Goal: Navigation & Orientation: Find specific page/section

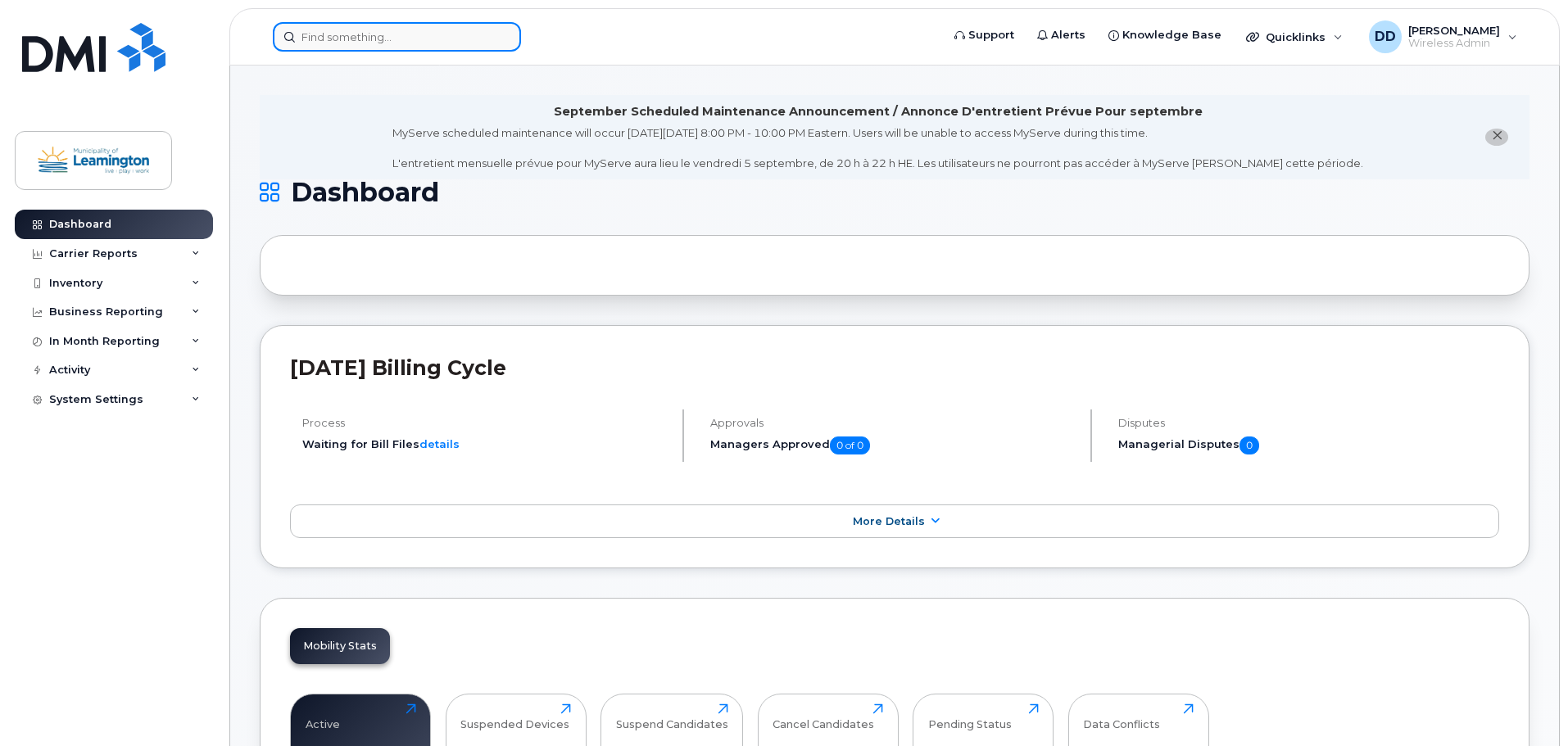
click at [393, 38] on input at bounding box center [397, 37] width 248 height 29
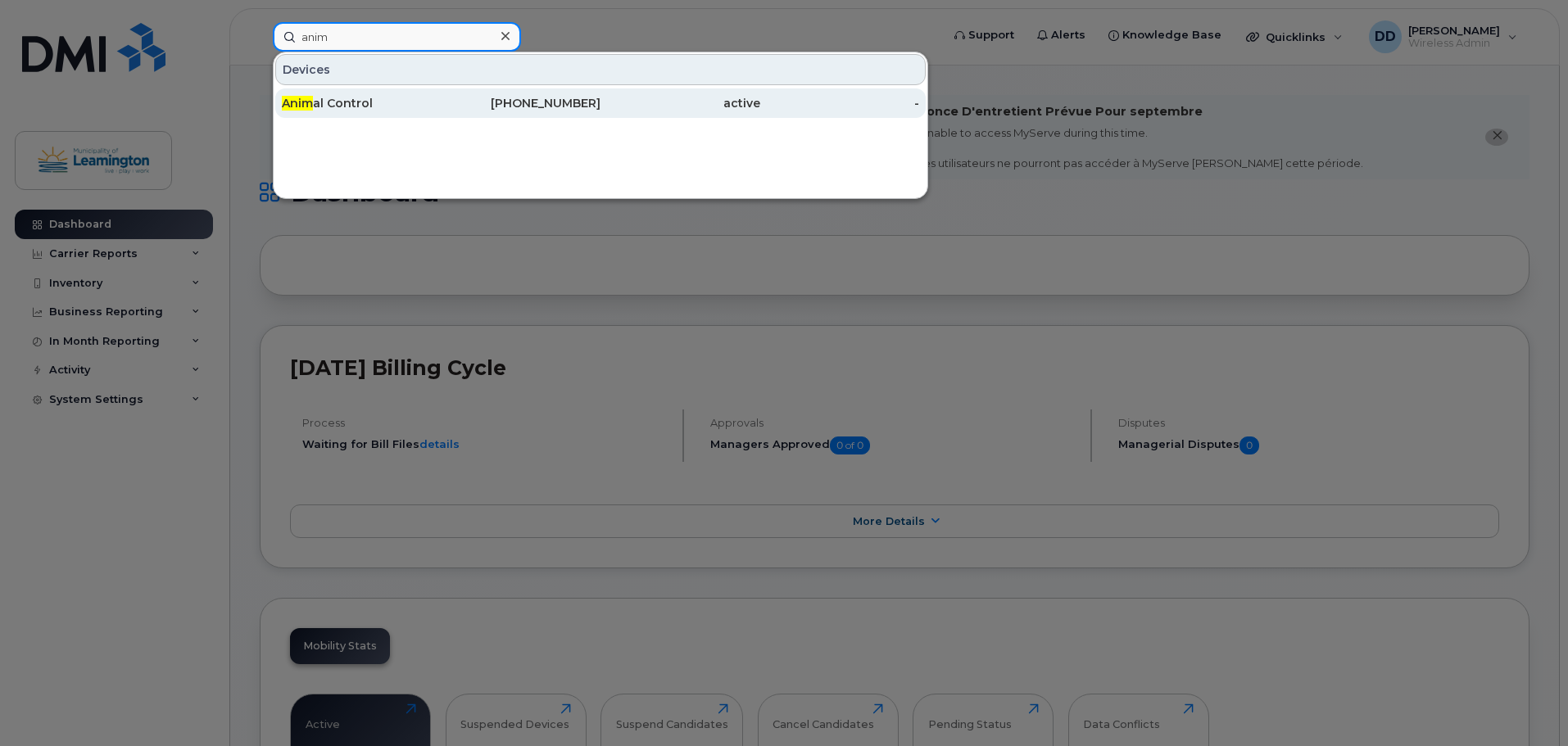
type input "anim"
click at [300, 100] on span "Anim" at bounding box center [297, 103] width 31 height 15
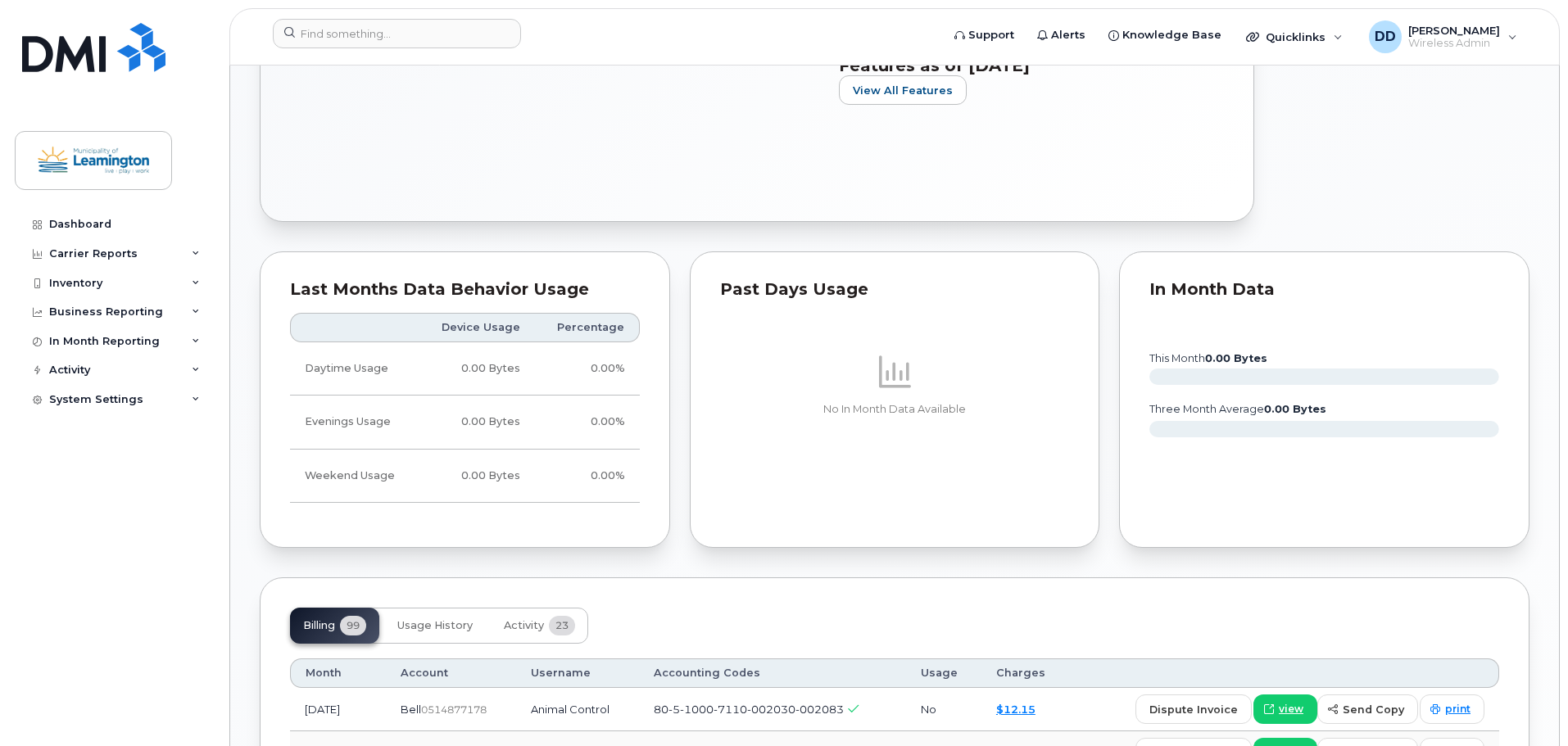
scroll to position [1310, 0]
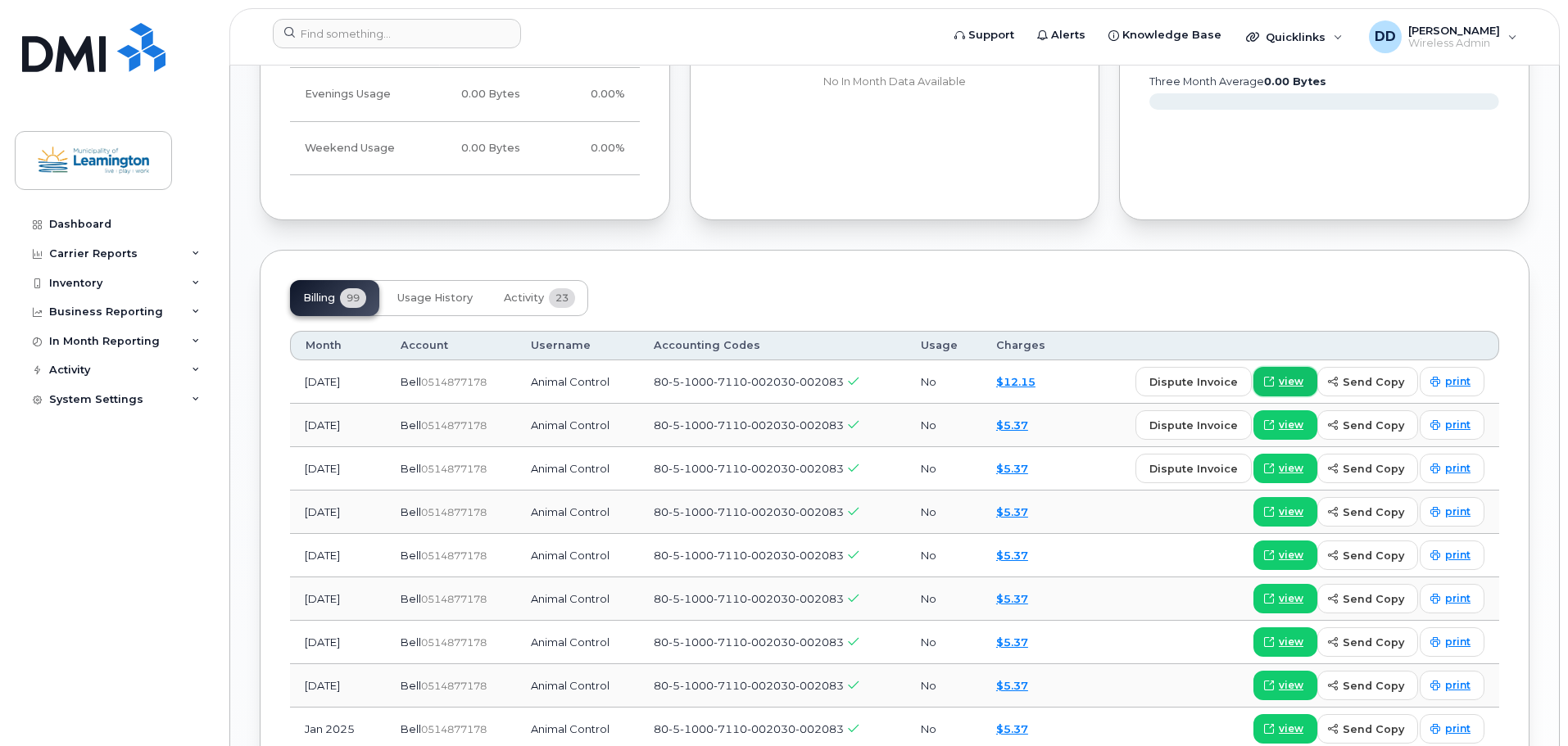
click at [1291, 385] on span "view" at bounding box center [1291, 381] width 25 height 15
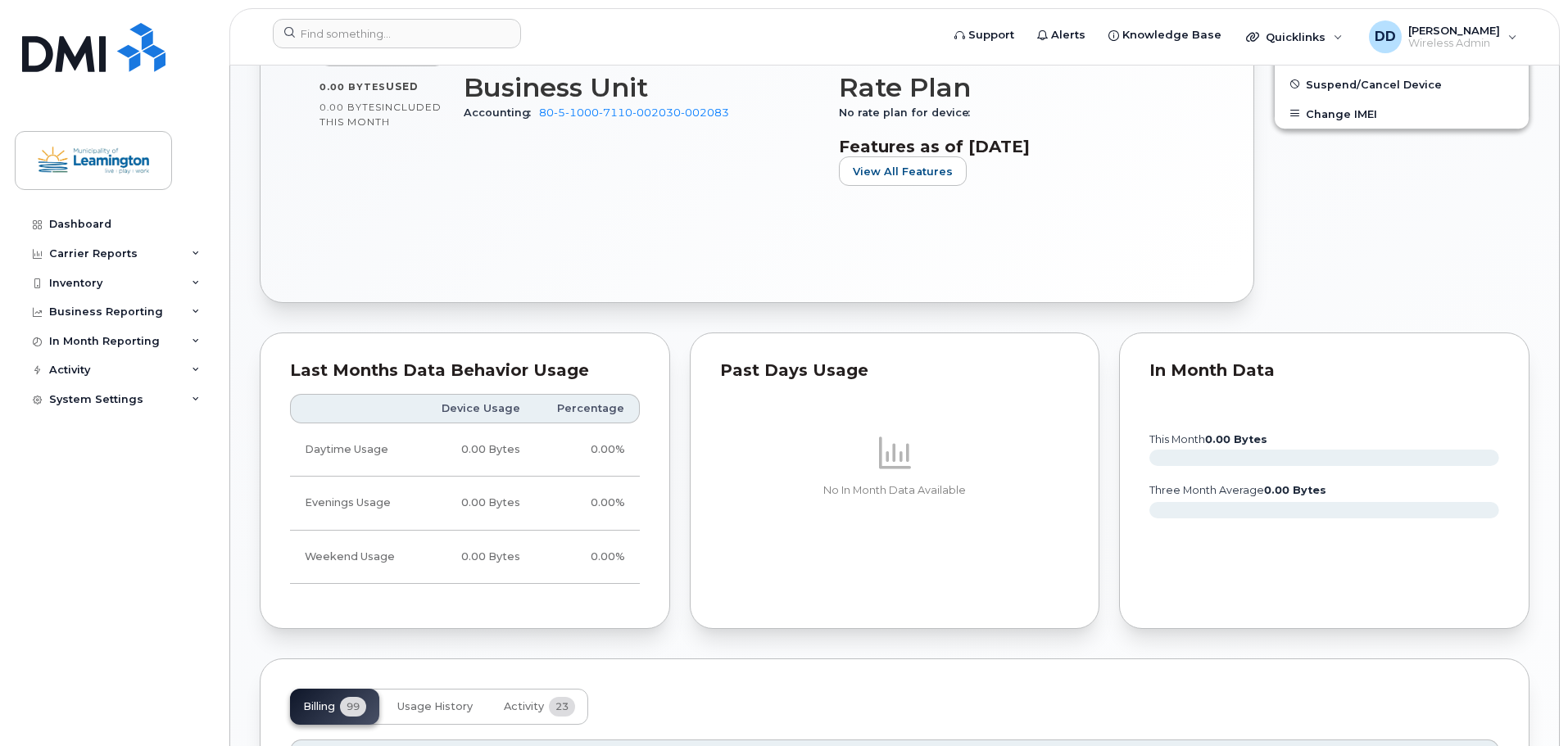
scroll to position [901, 0]
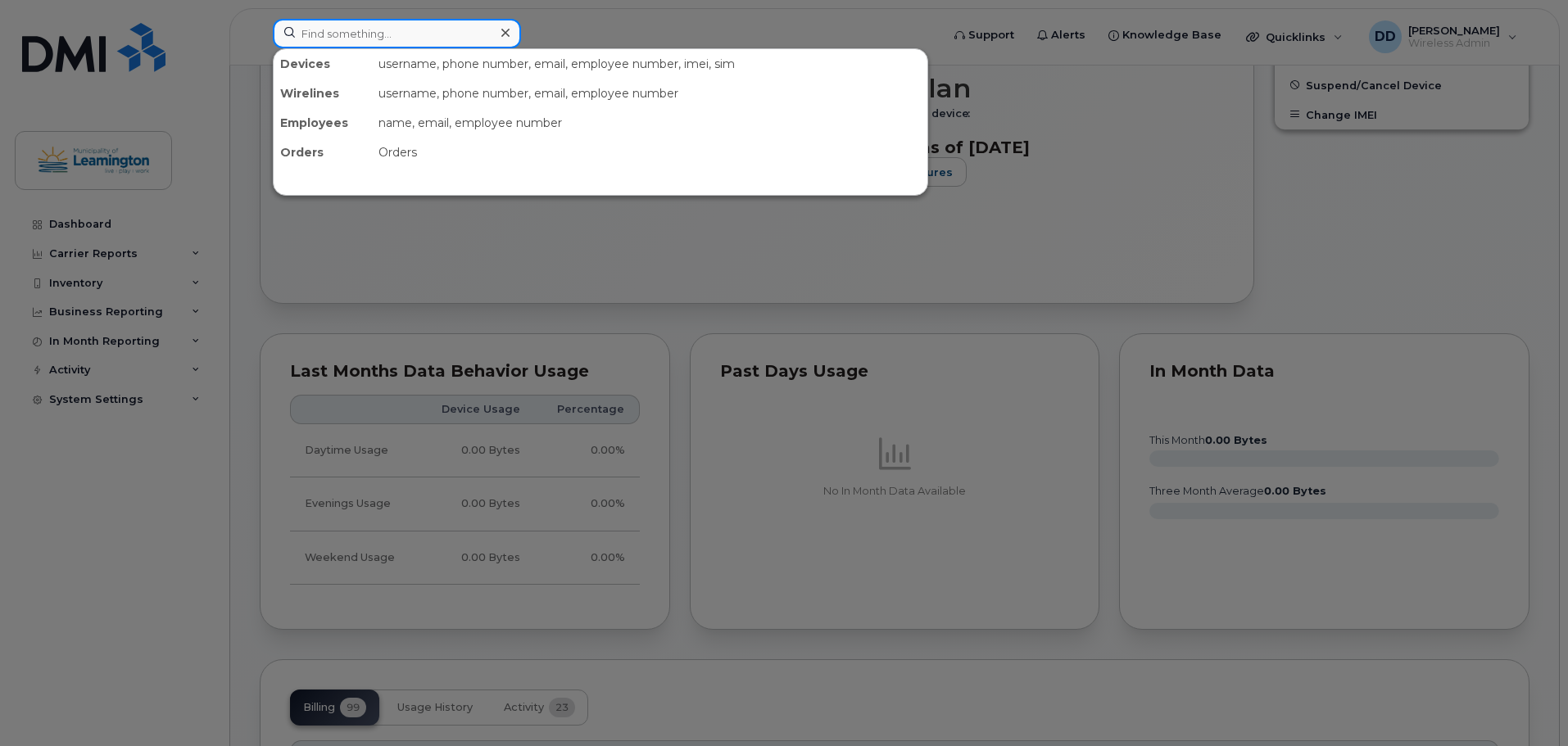
click at [385, 35] on input at bounding box center [397, 33] width 248 height 29
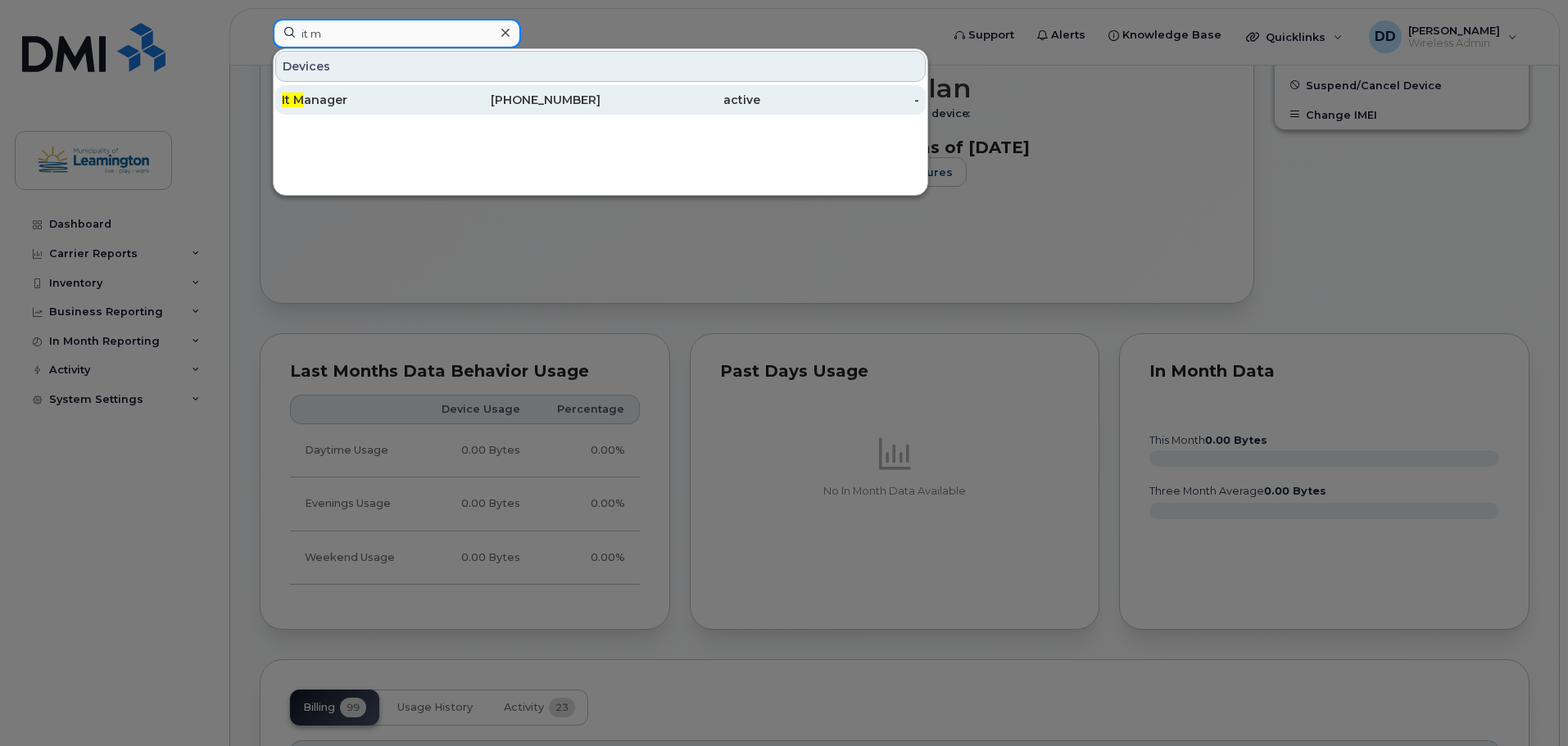
type input "it m"
click at [322, 98] on div "It M anager" at bounding box center [362, 100] width 160 height 16
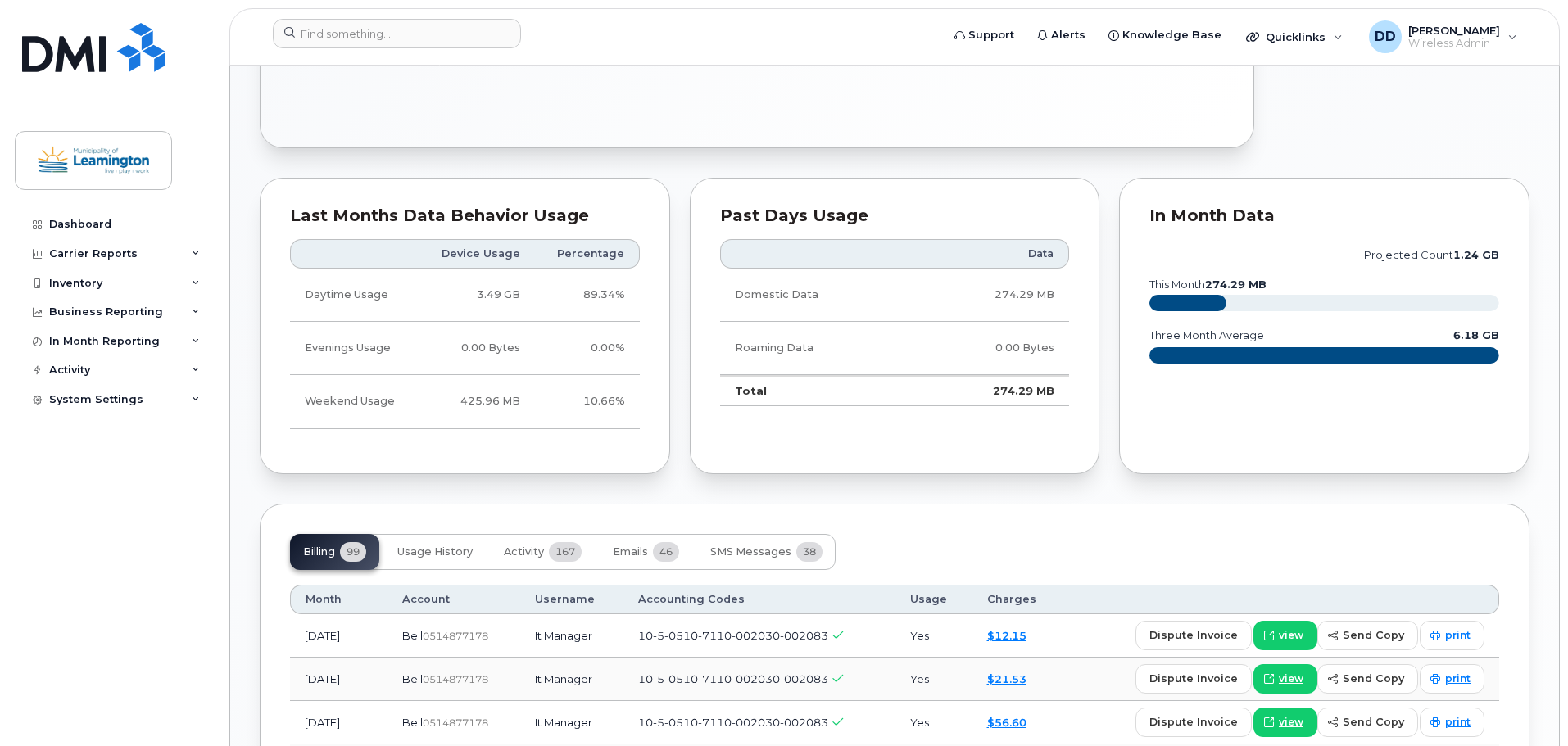
scroll to position [1146, 0]
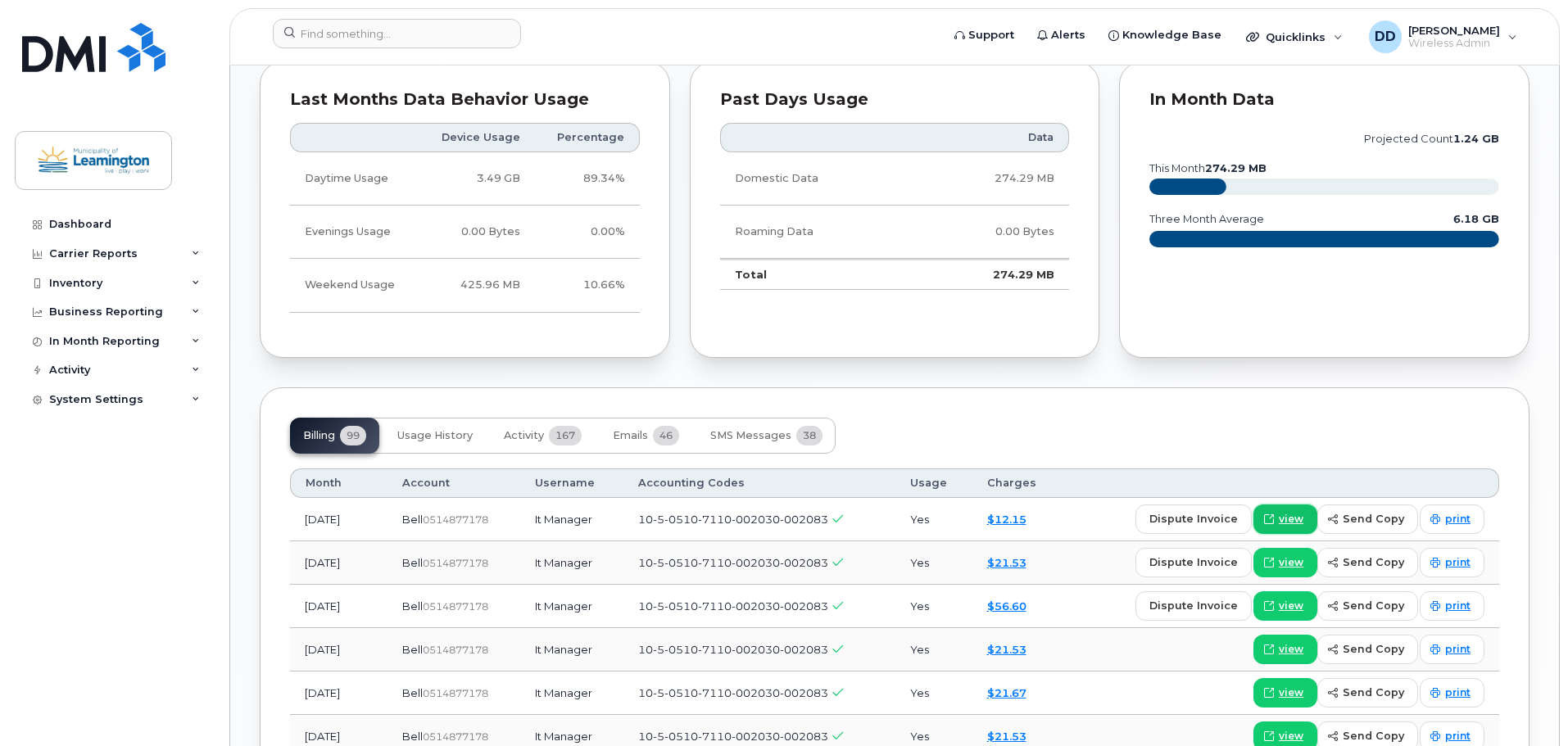
click at [1303, 517] on span "view" at bounding box center [1291, 519] width 25 height 15
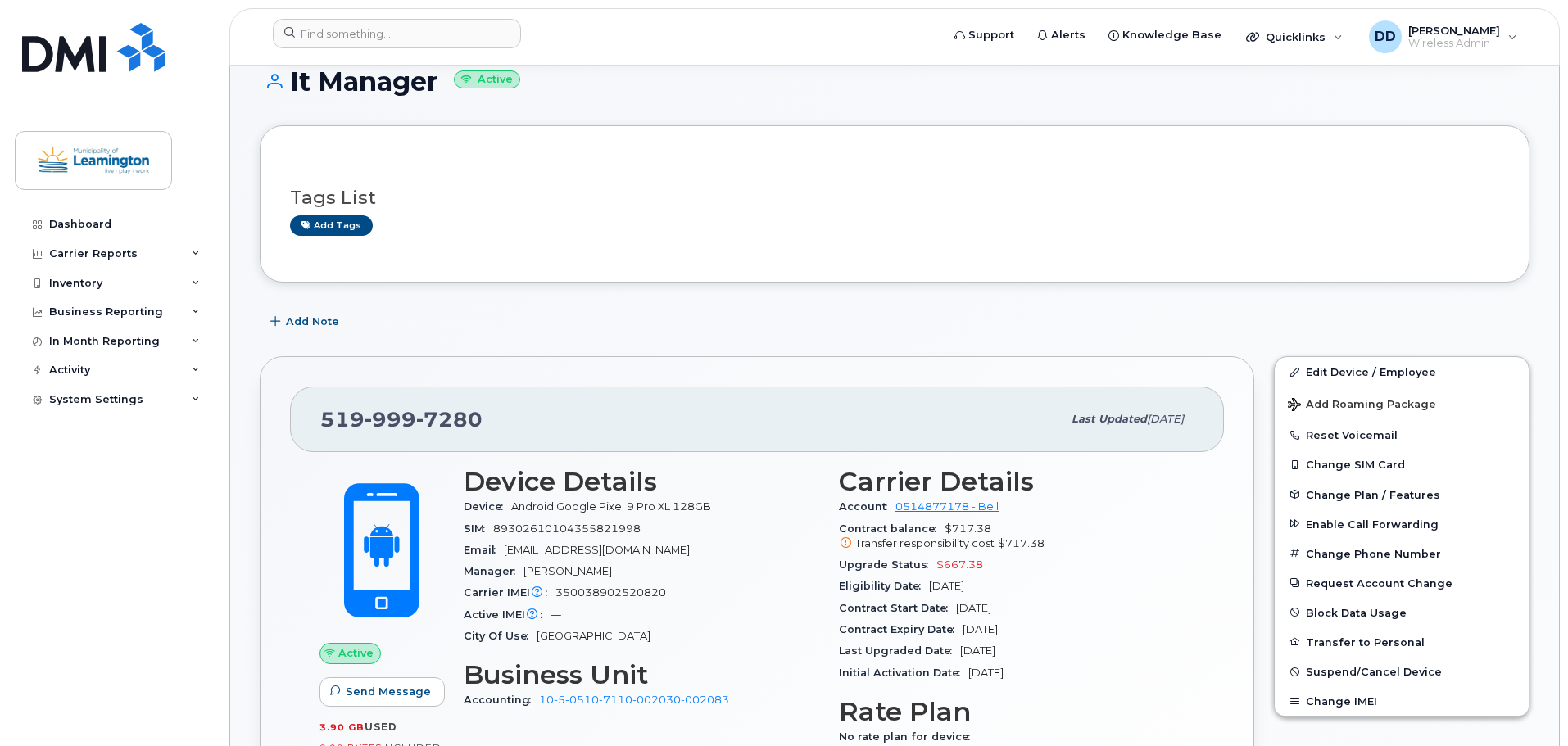
scroll to position [0, 0]
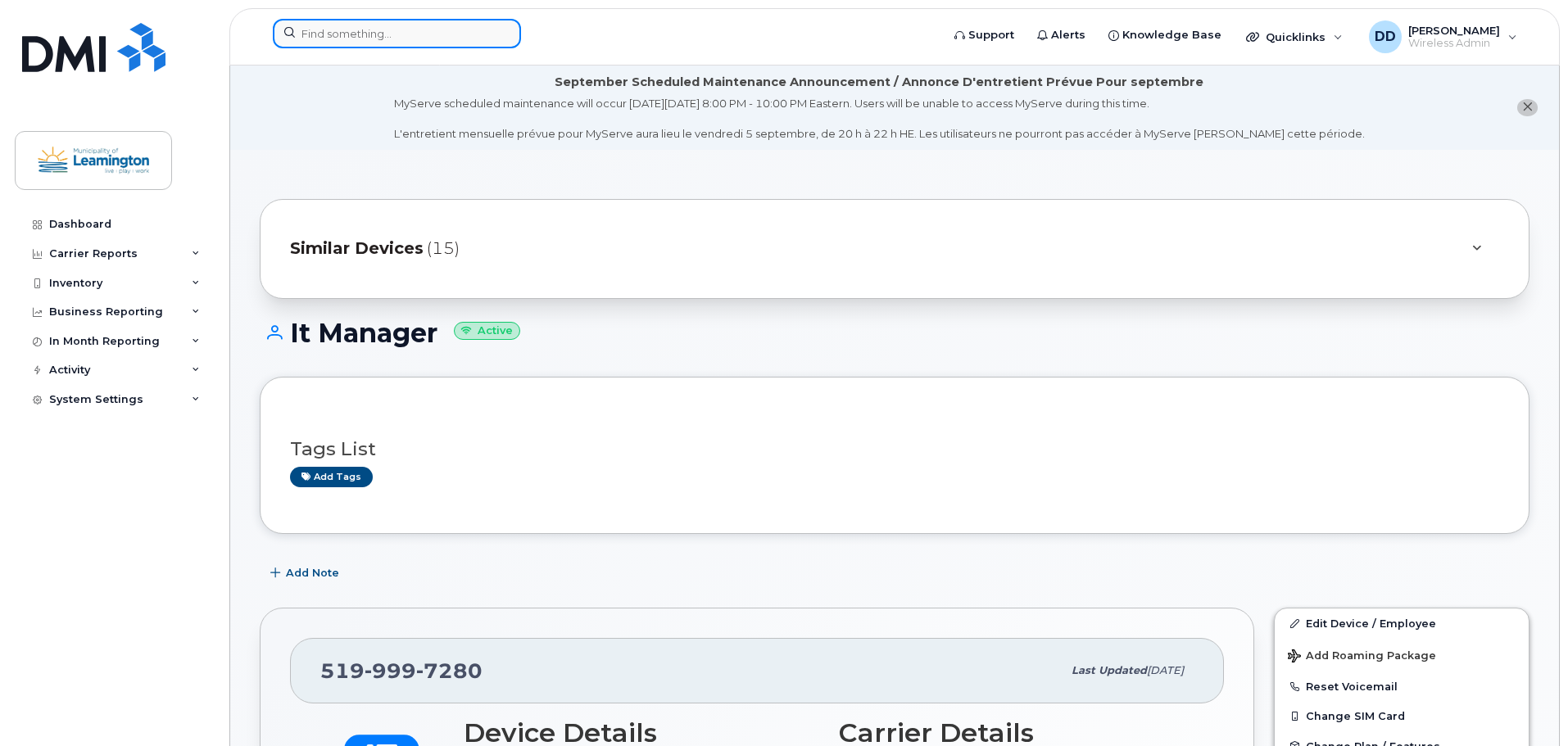
click at [304, 27] on input at bounding box center [397, 33] width 248 height 29
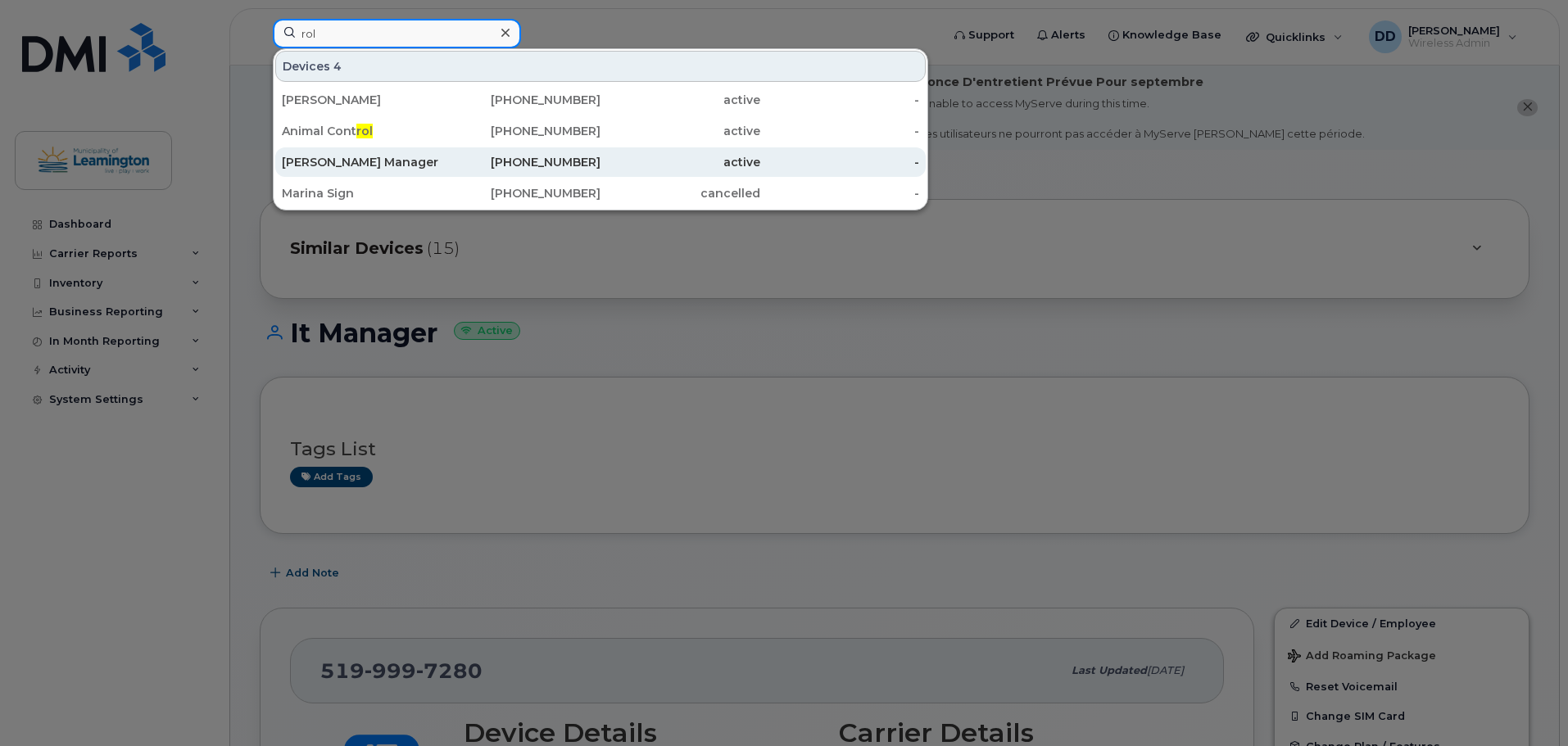
type input "rol"
click at [318, 164] on div "[PERSON_NAME] Manager" at bounding box center [362, 161] width 160 height 16
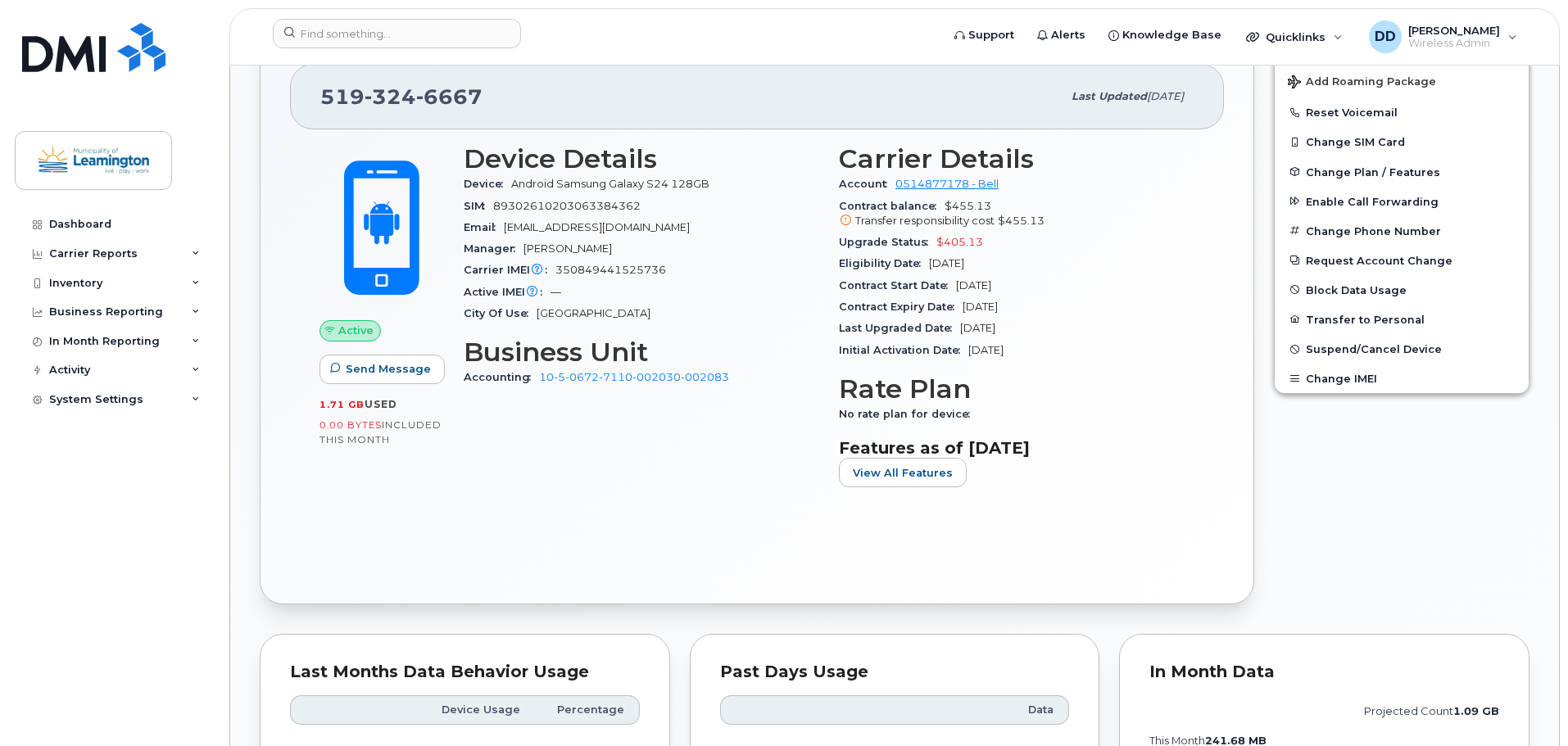
scroll to position [573, 0]
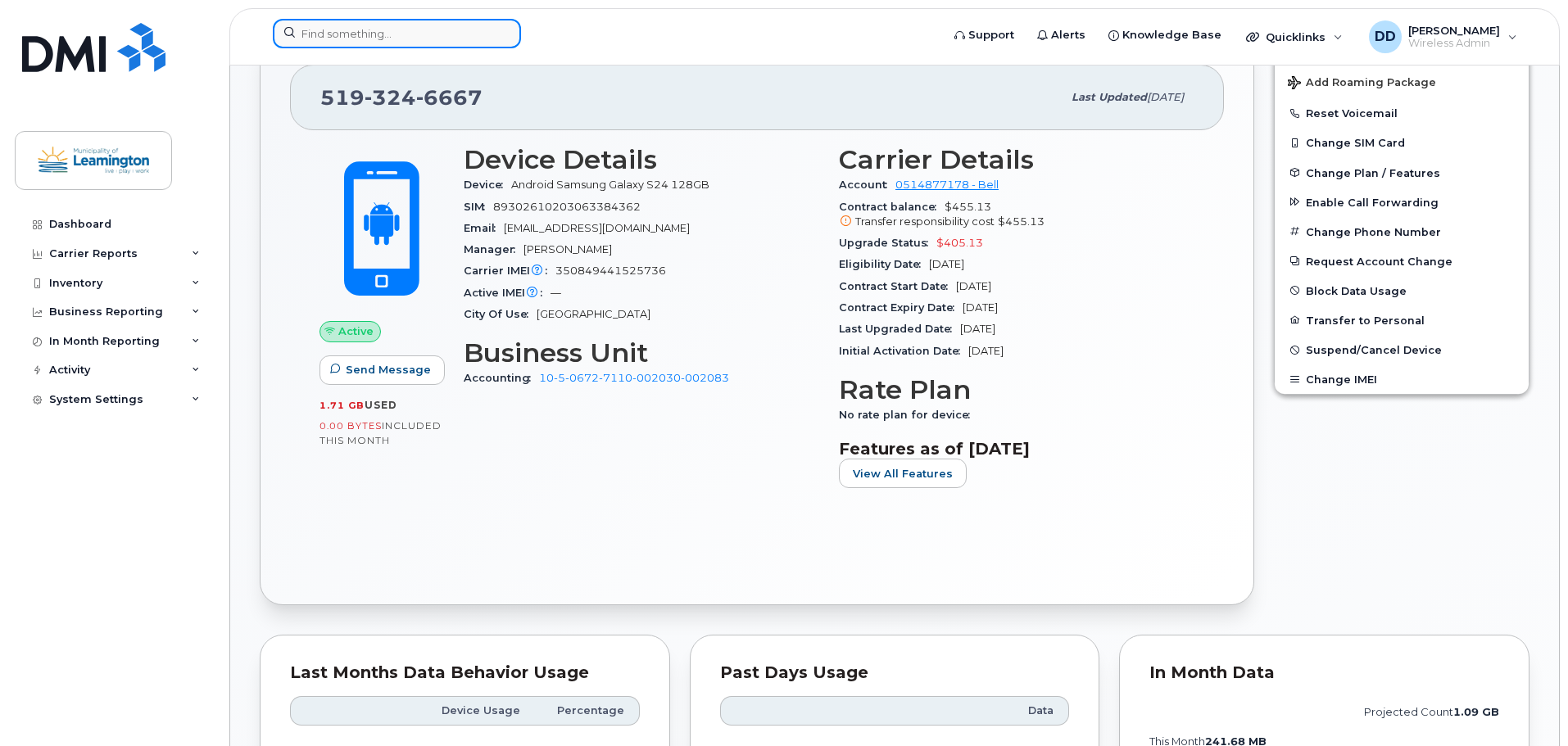
click at [358, 30] on input at bounding box center [397, 33] width 248 height 29
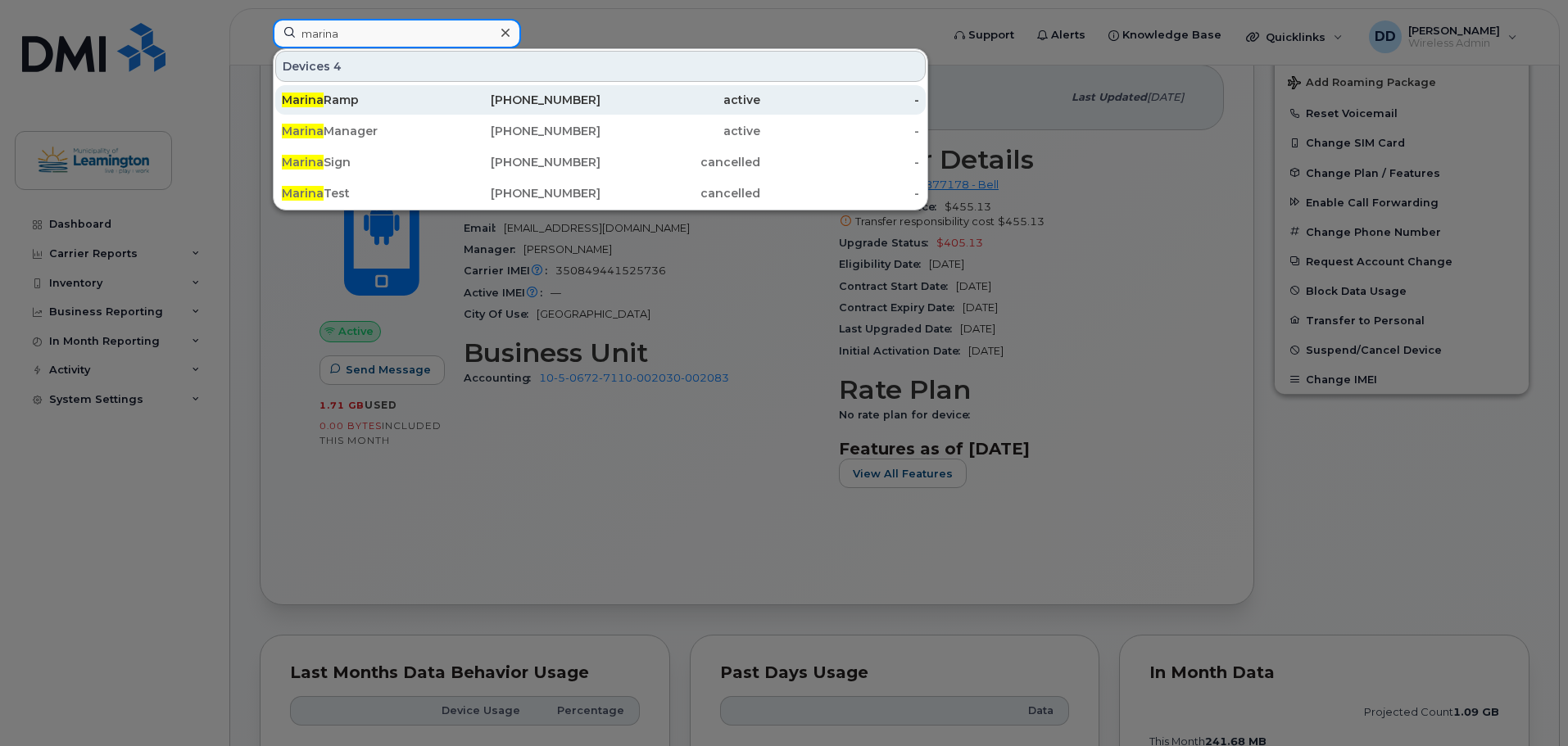
type input "marina"
click at [331, 93] on div "Marina Ramp" at bounding box center [362, 100] width 160 height 16
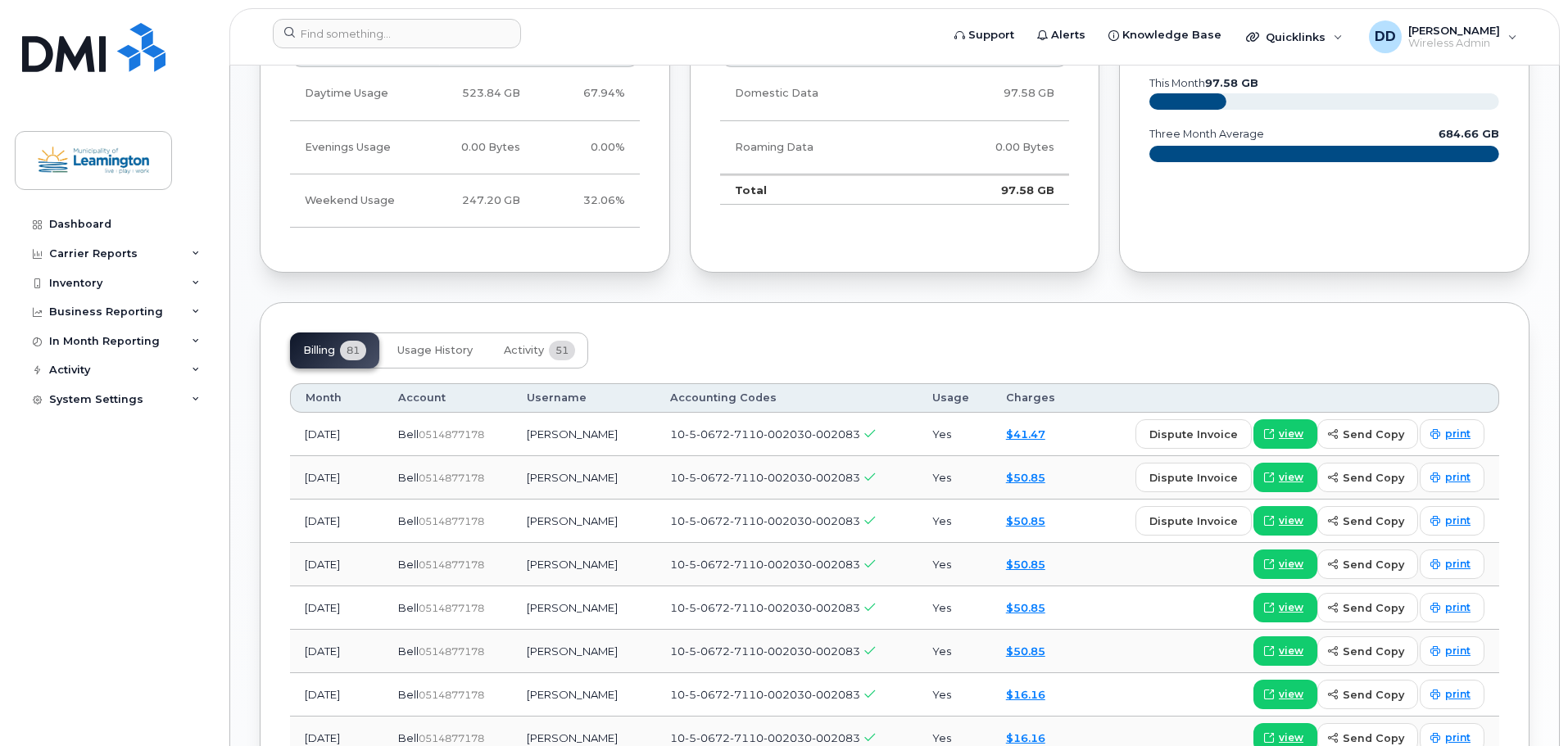
scroll to position [1228, 0]
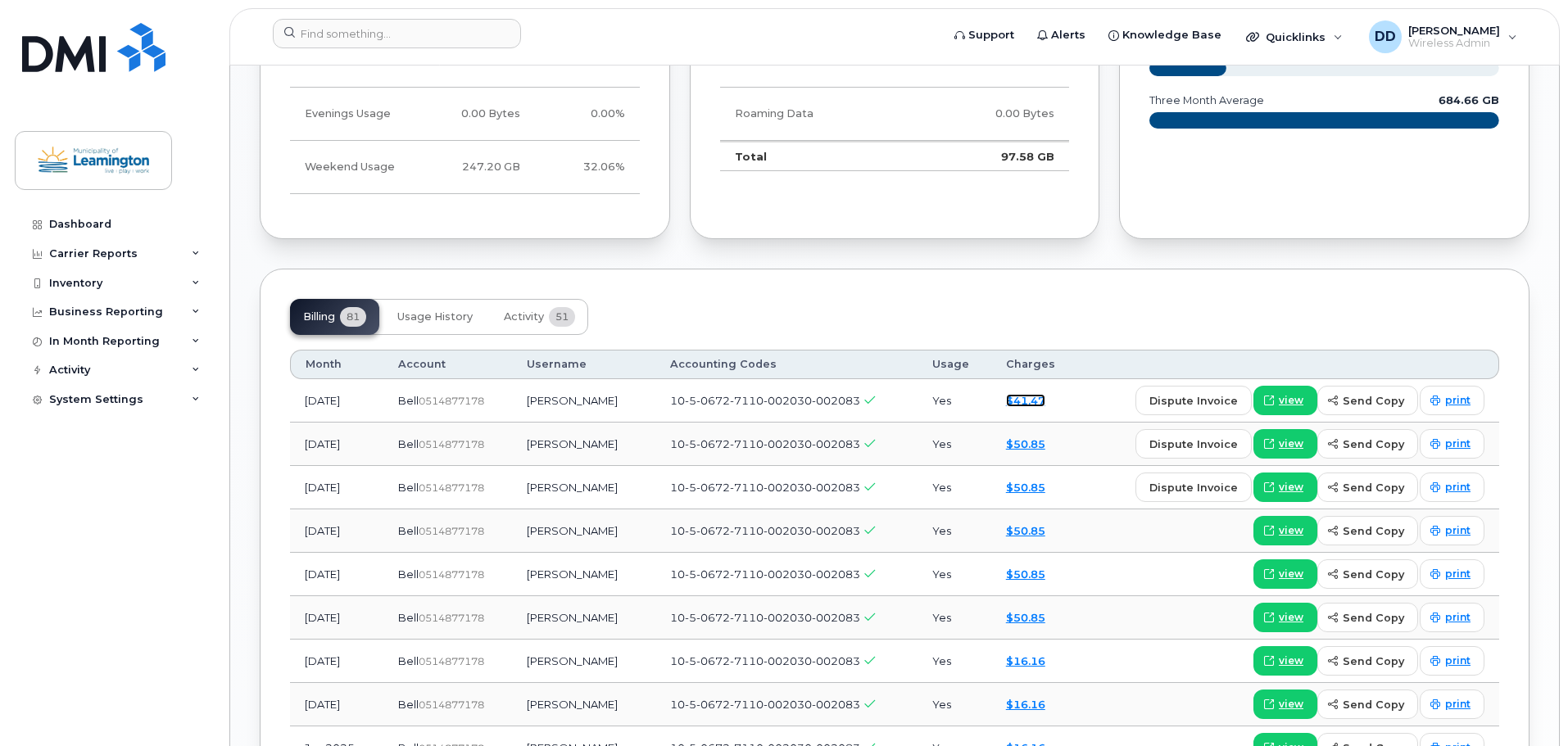
click at [1041, 401] on link "$41.47" at bounding box center [1025, 400] width 40 height 13
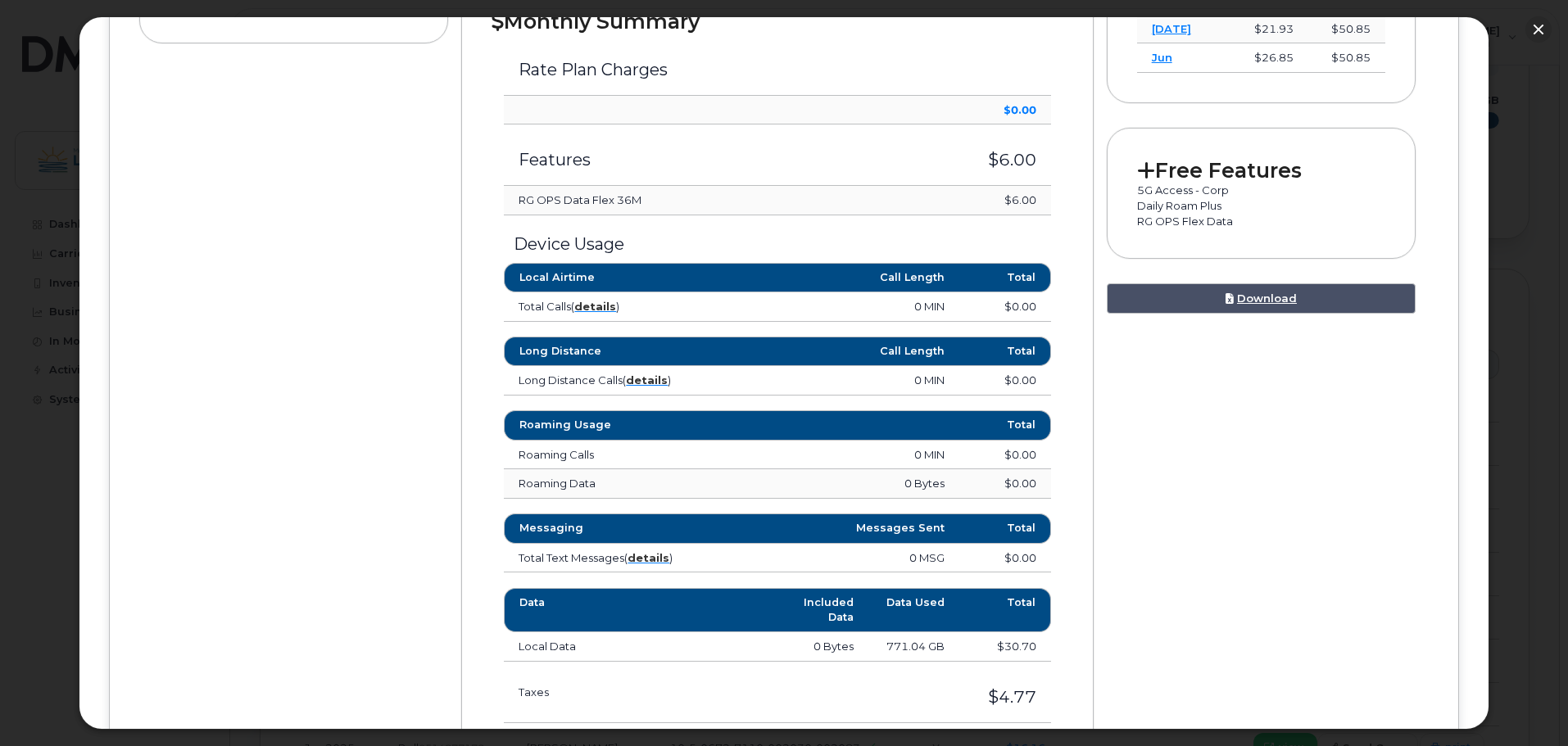
scroll to position [655, 0]
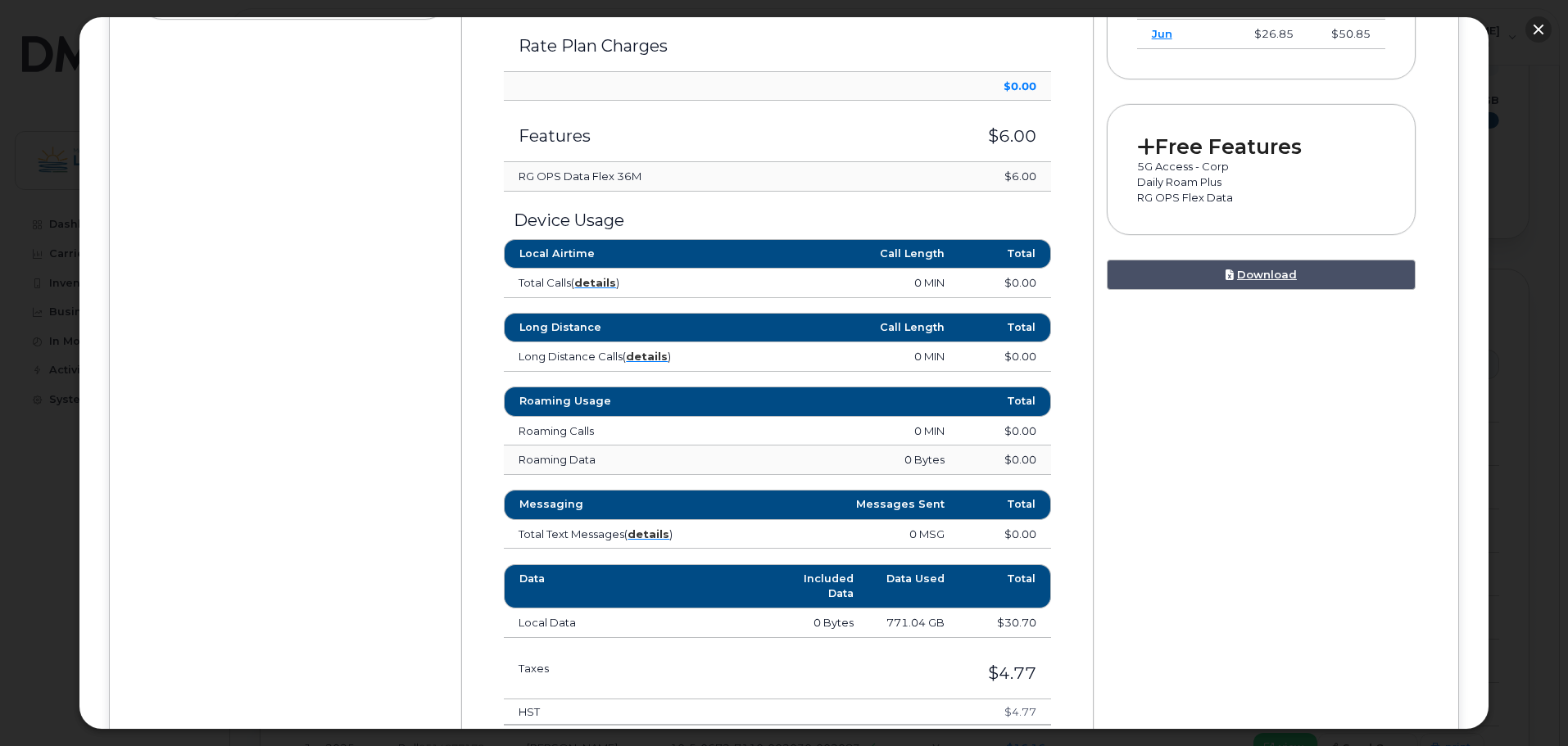
click at [1543, 27] on button "button" at bounding box center [1538, 29] width 27 height 27
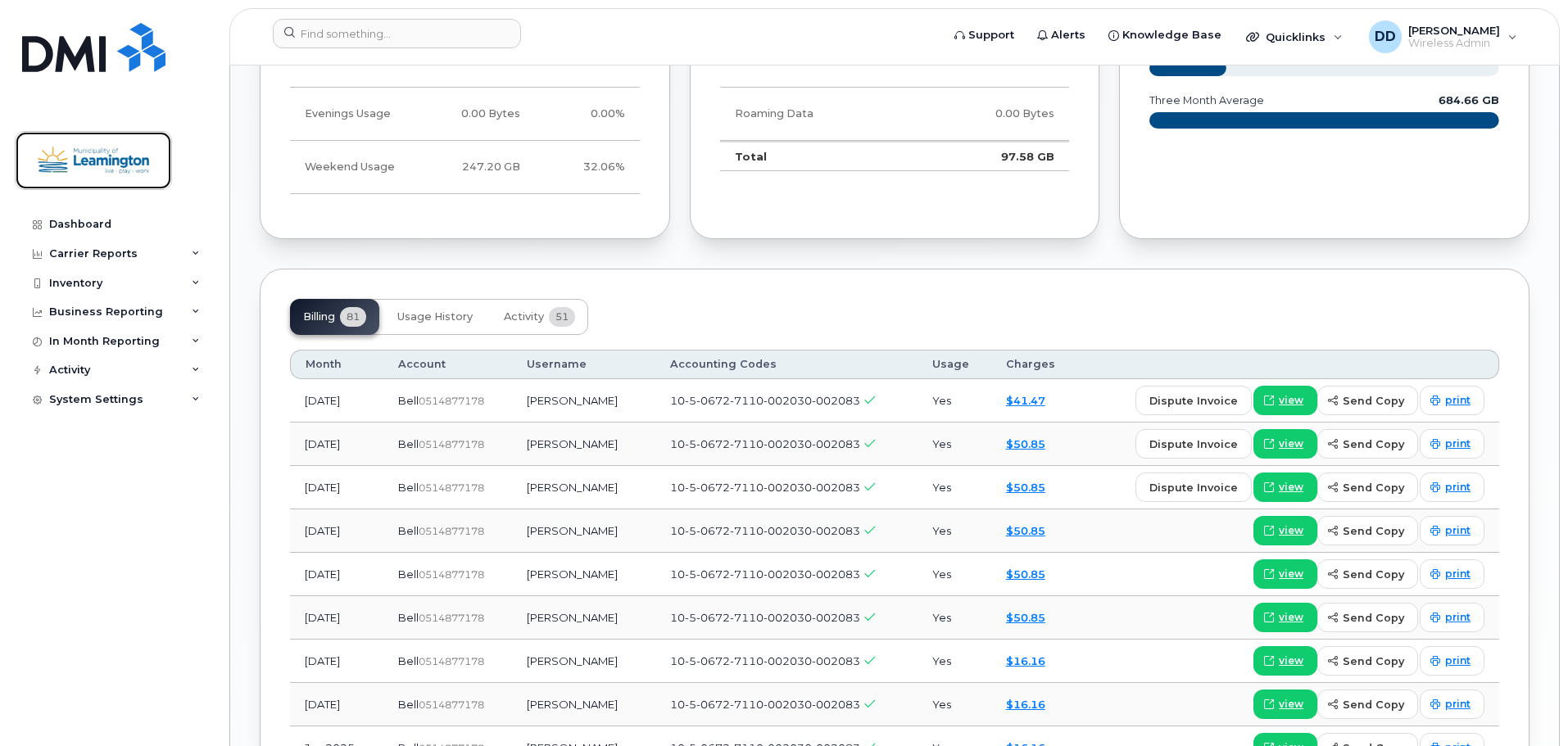
click at [98, 164] on img at bounding box center [93, 160] width 126 height 47
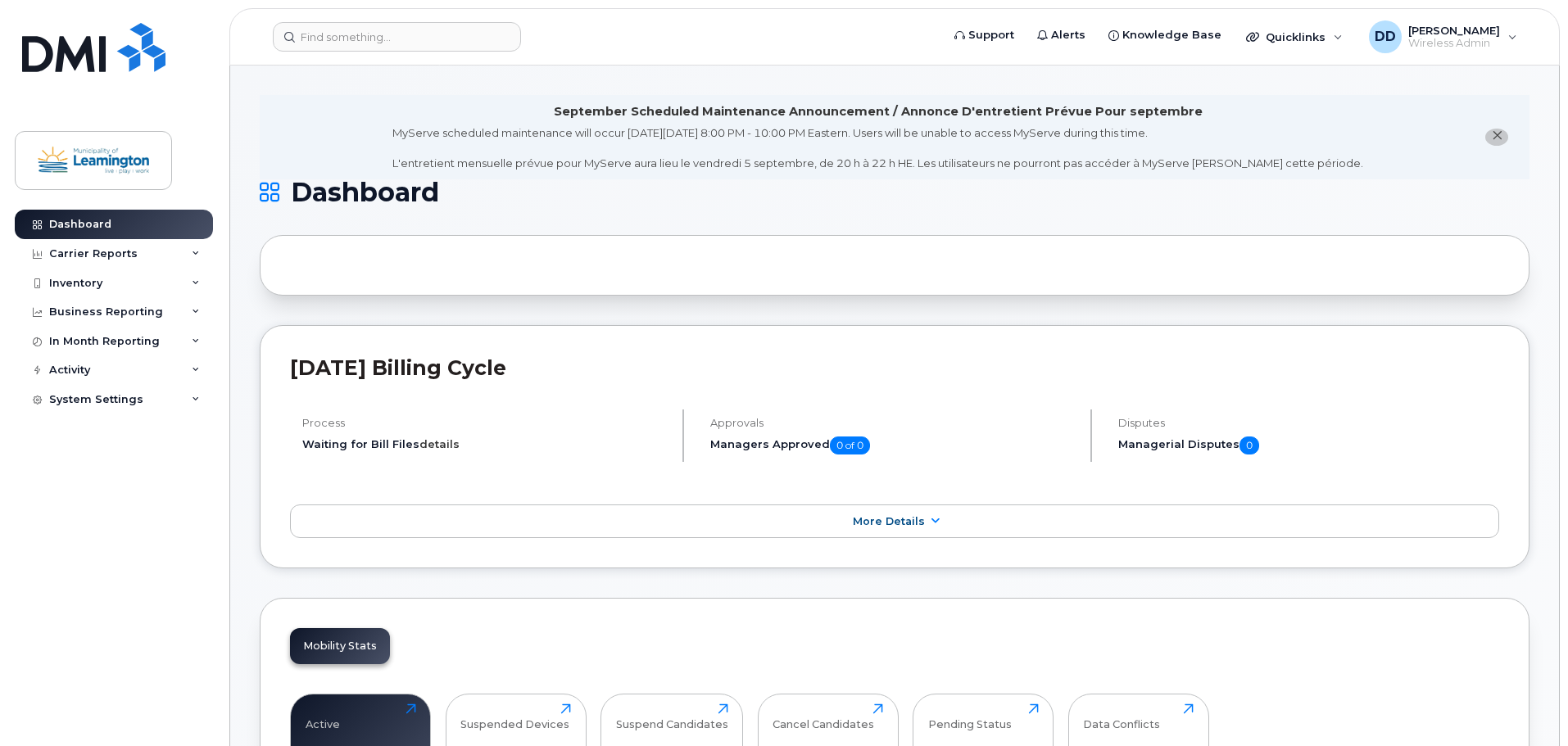
click at [435, 440] on link "details" at bounding box center [439, 443] width 40 height 13
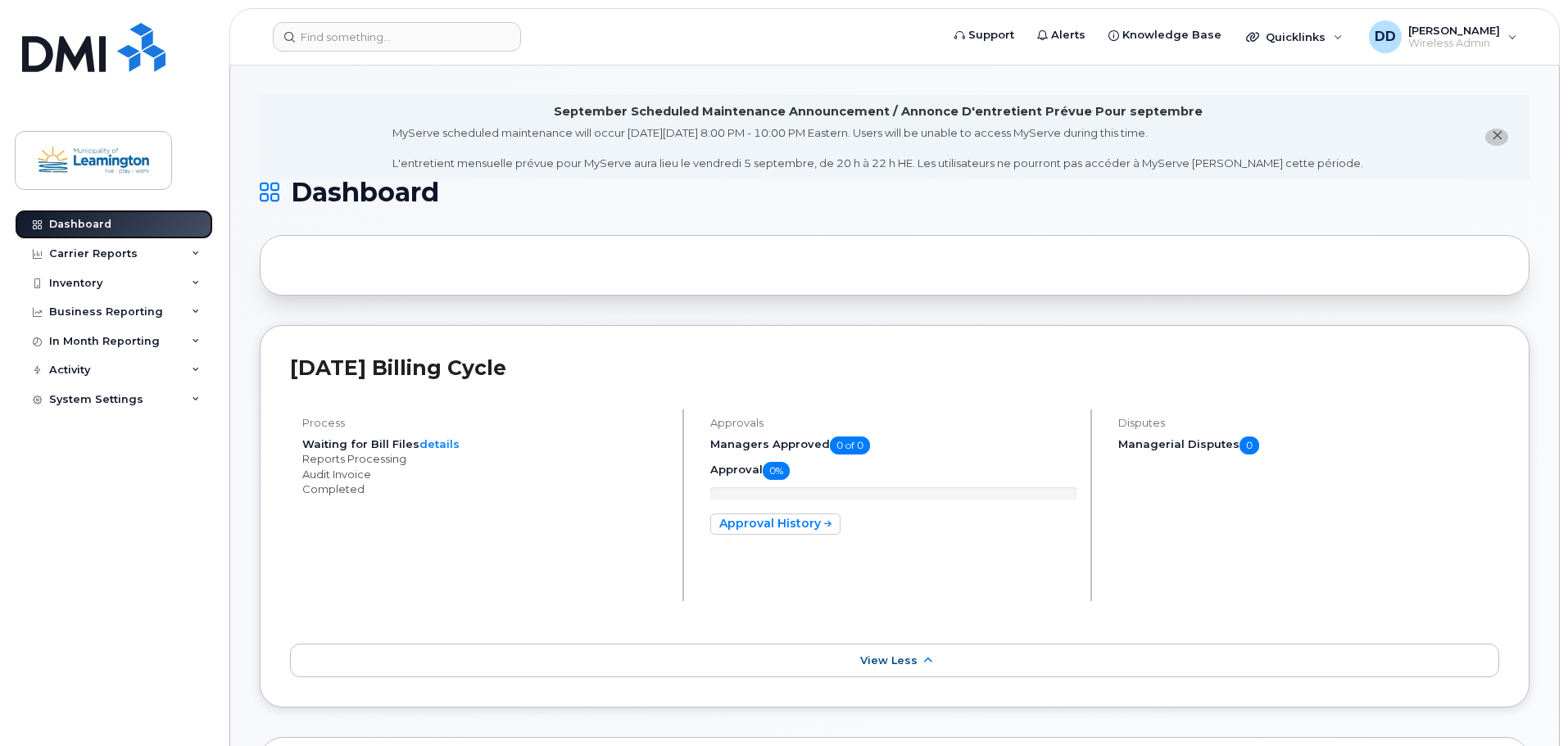
click at [94, 227] on div "Dashboard" at bounding box center [80, 224] width 62 height 13
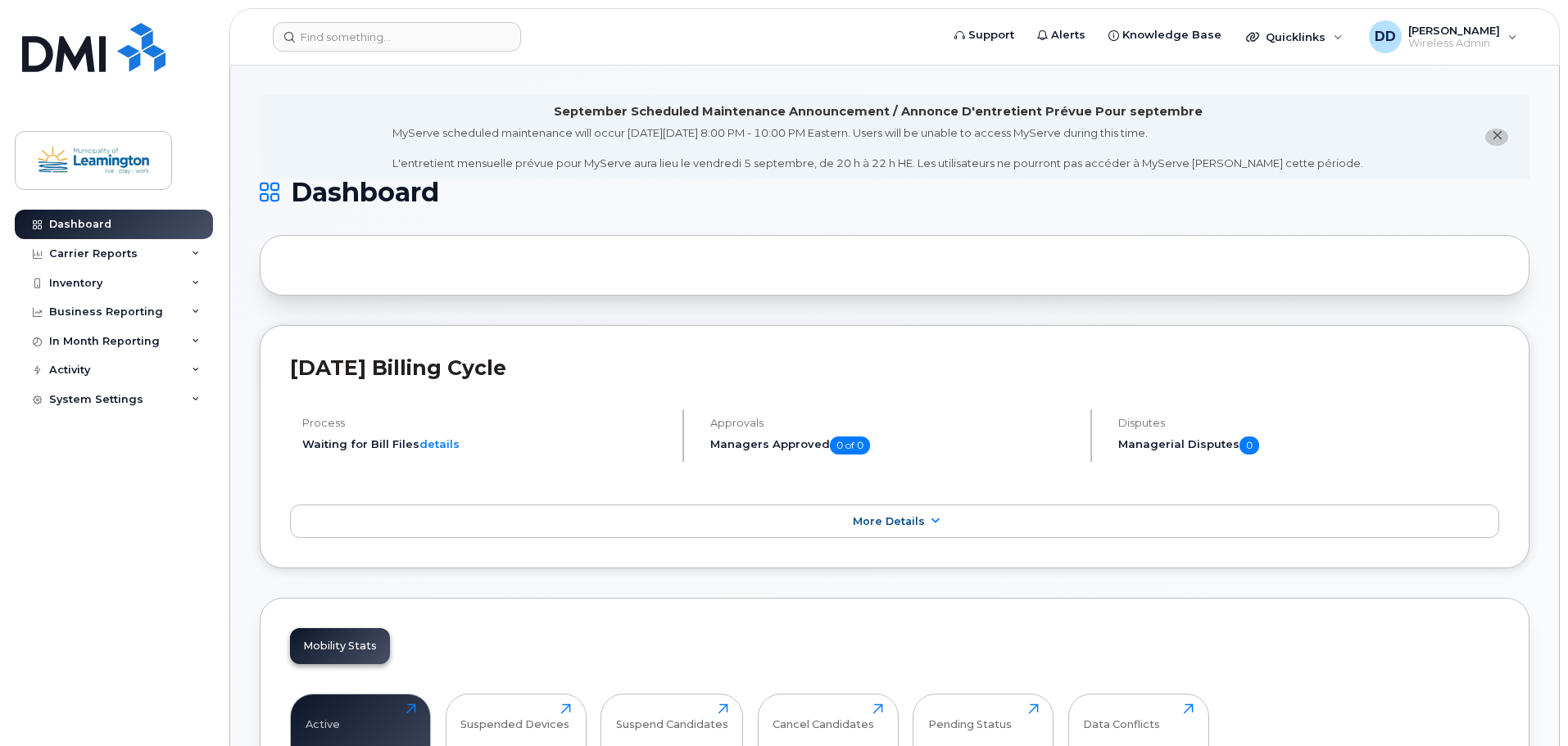
click at [1493, 139] on icon "close notification" at bounding box center [1497, 136] width 10 height 10
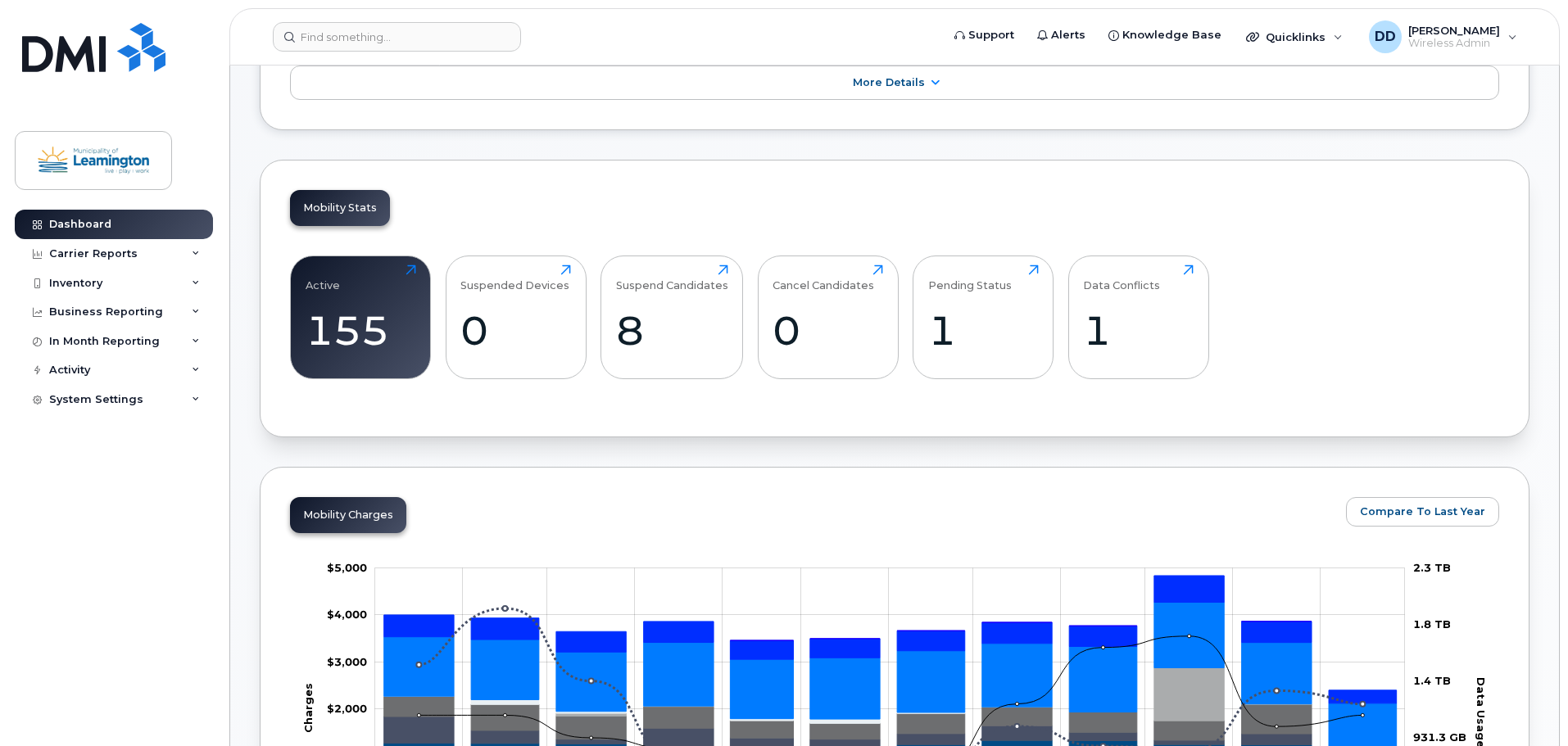
scroll to position [333, 0]
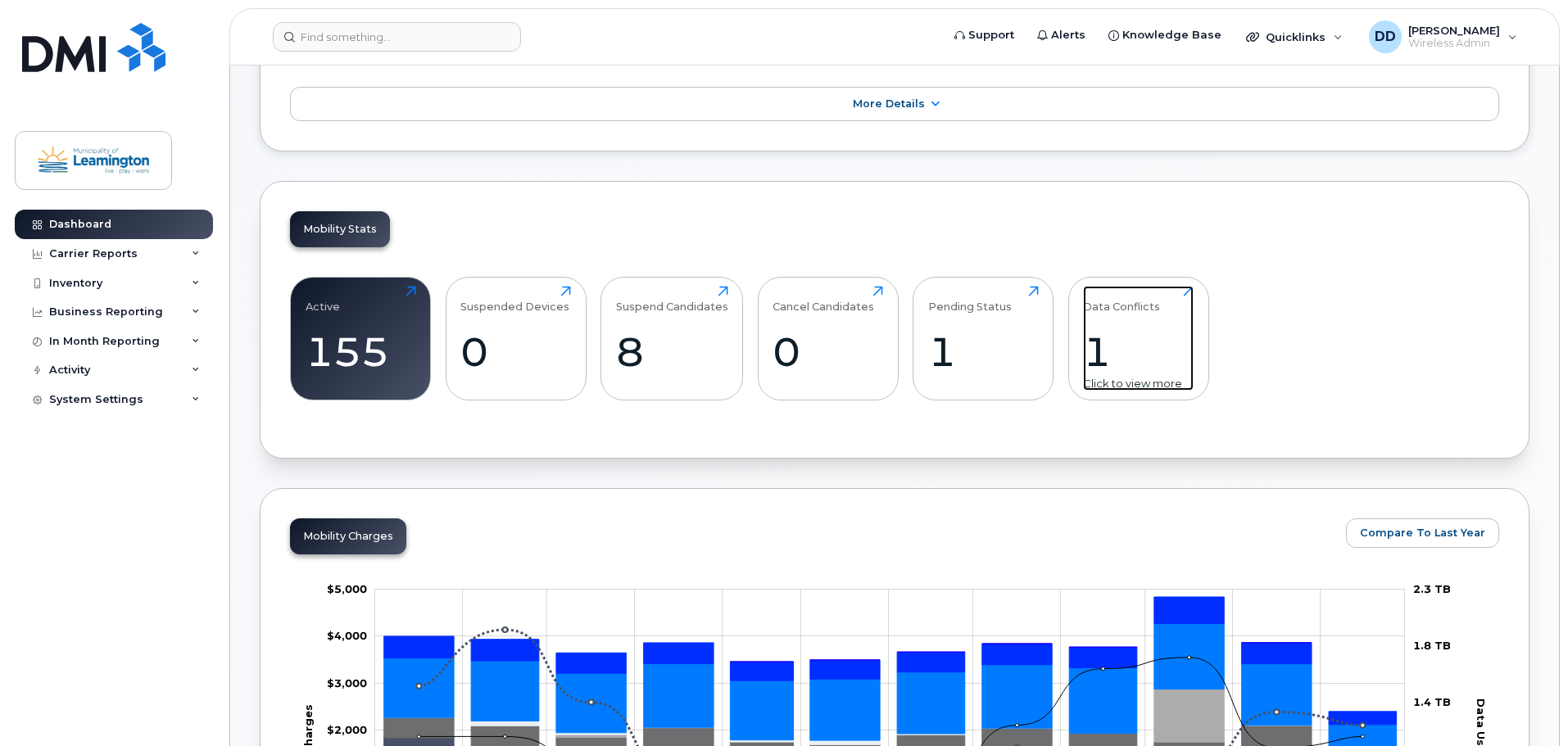
click at [1146, 311] on div "Data Conflicts" at bounding box center [1121, 299] width 77 height 27
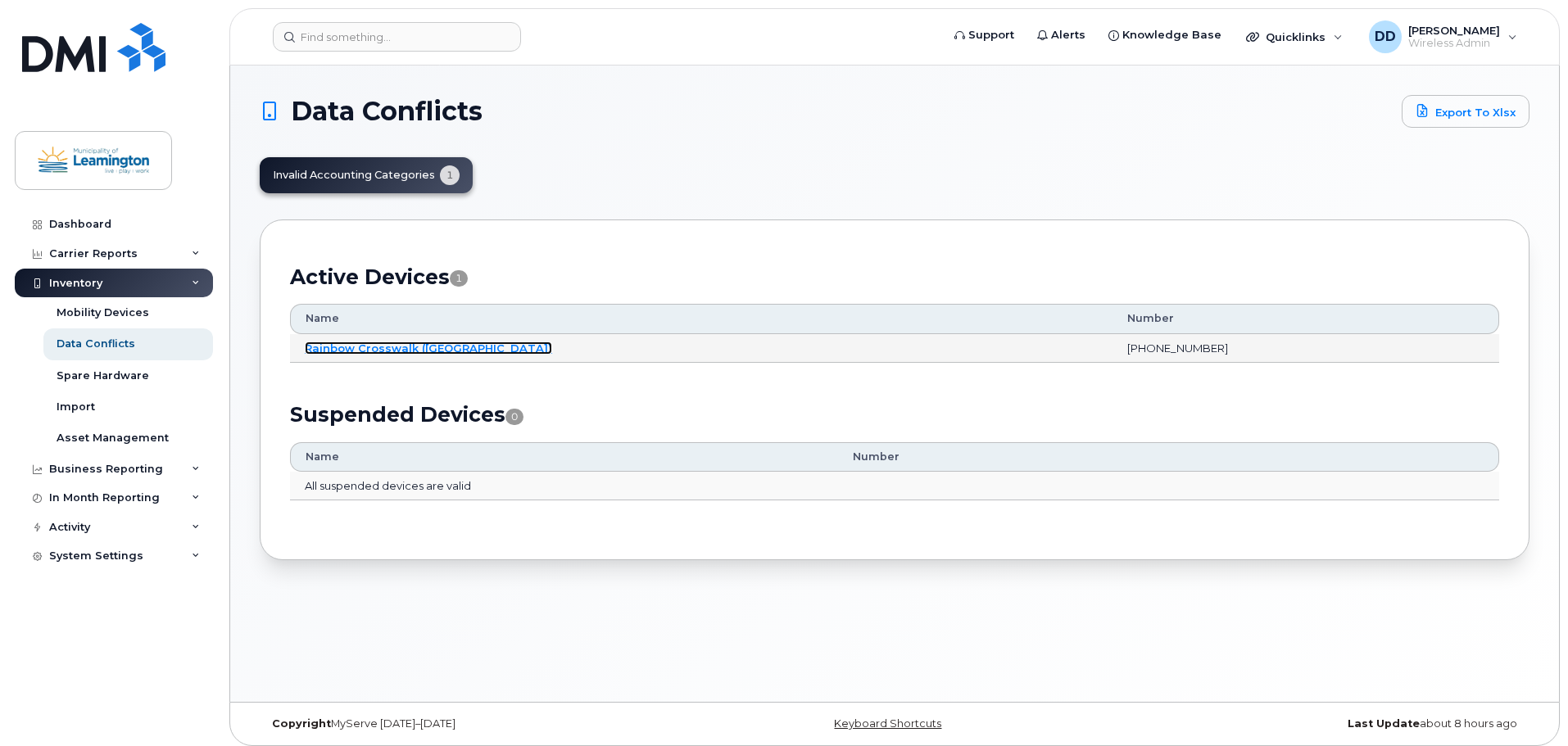
click at [374, 346] on link "Rainbow Crosswalk ([GEOGRAPHIC_DATA])" at bounding box center [428, 348] width 247 height 13
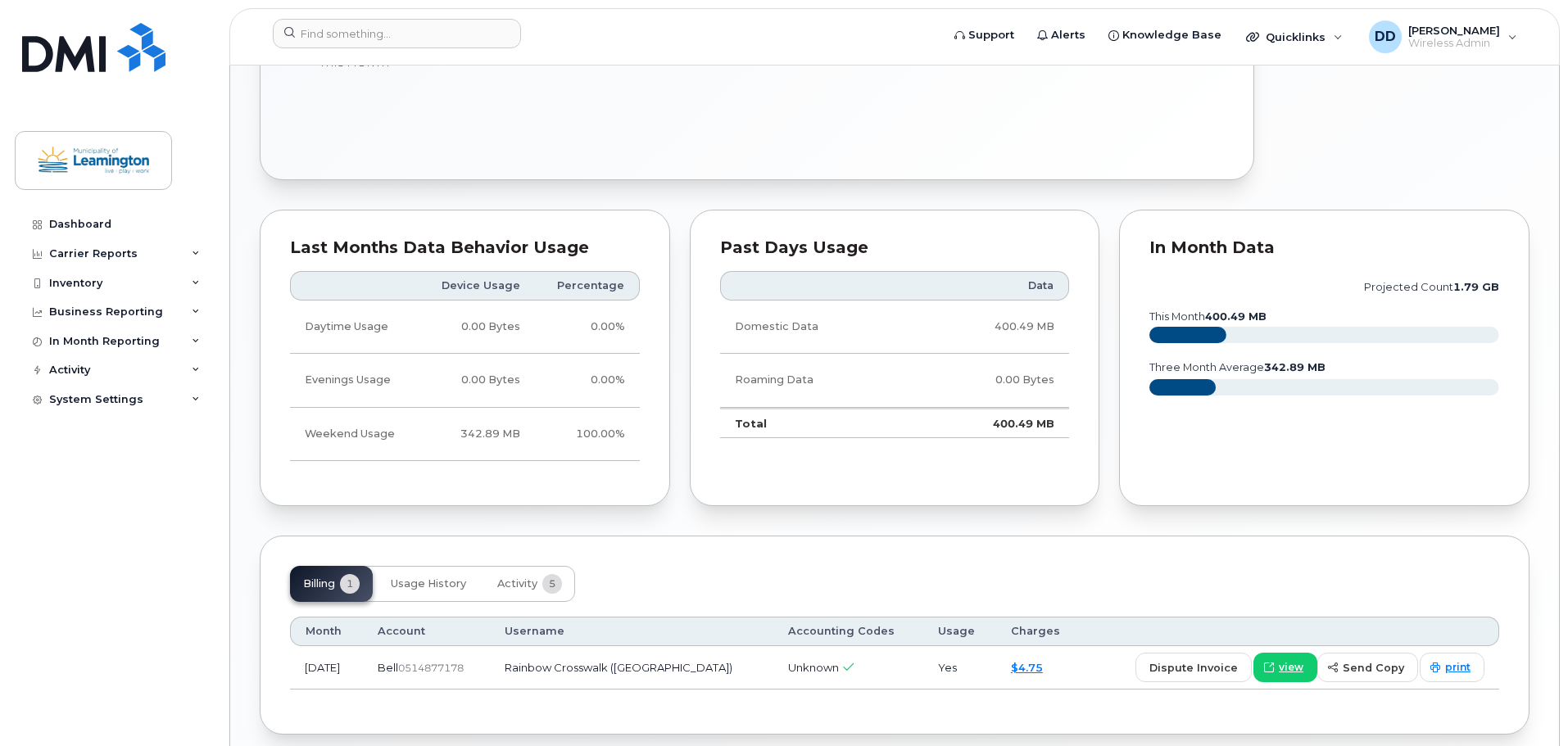
scroll to position [798, 0]
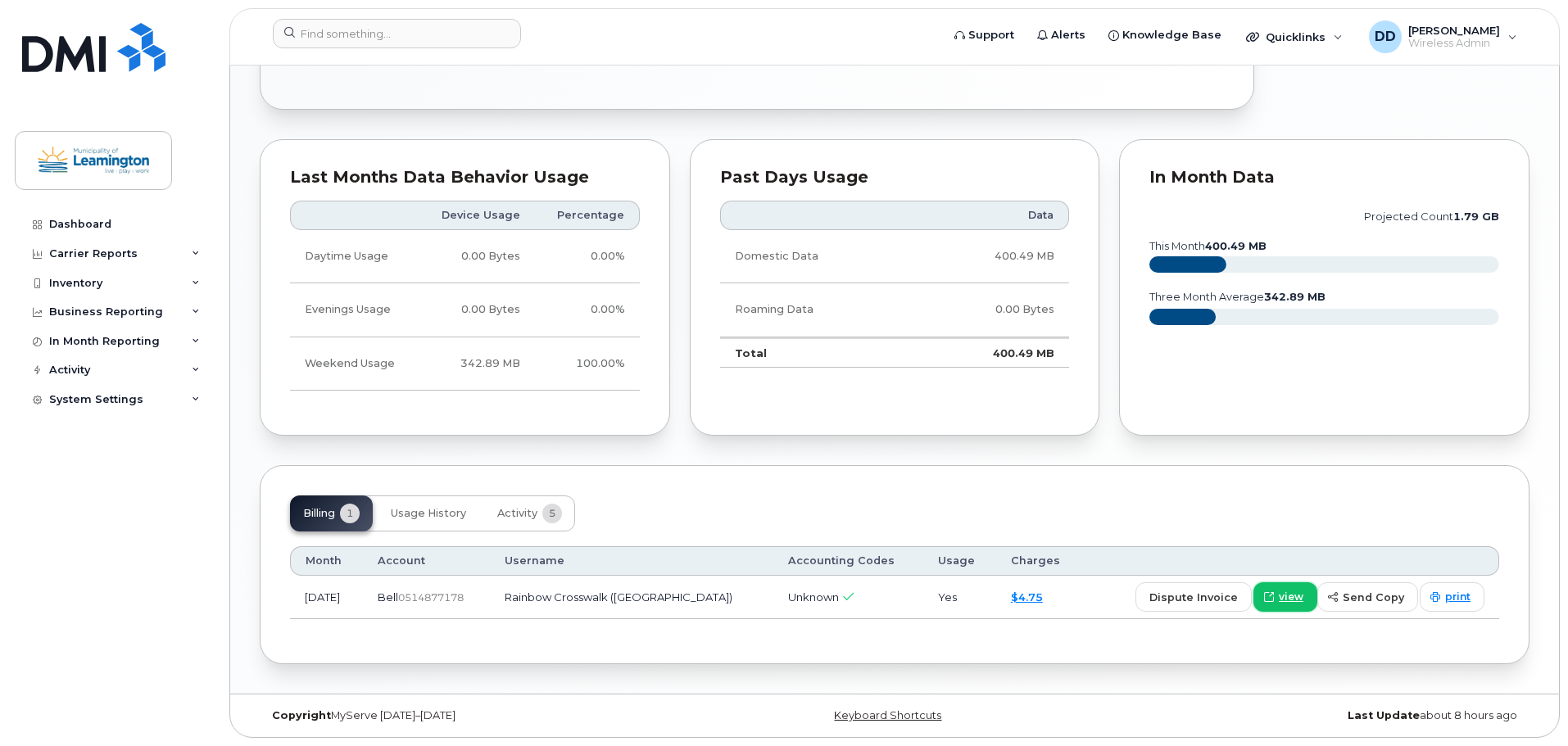
click at [1291, 597] on span "view" at bounding box center [1291, 597] width 25 height 15
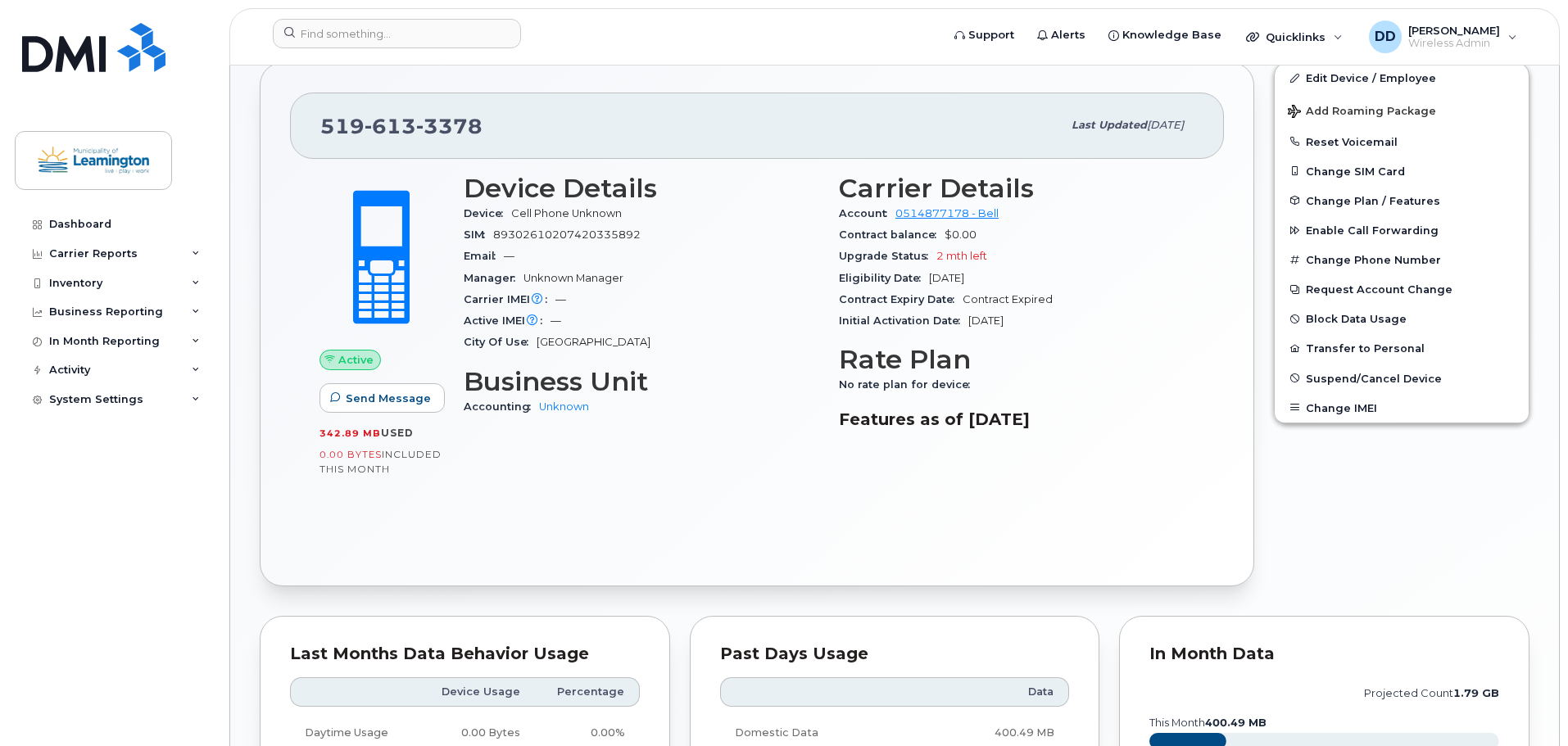
scroll to position [307, 0]
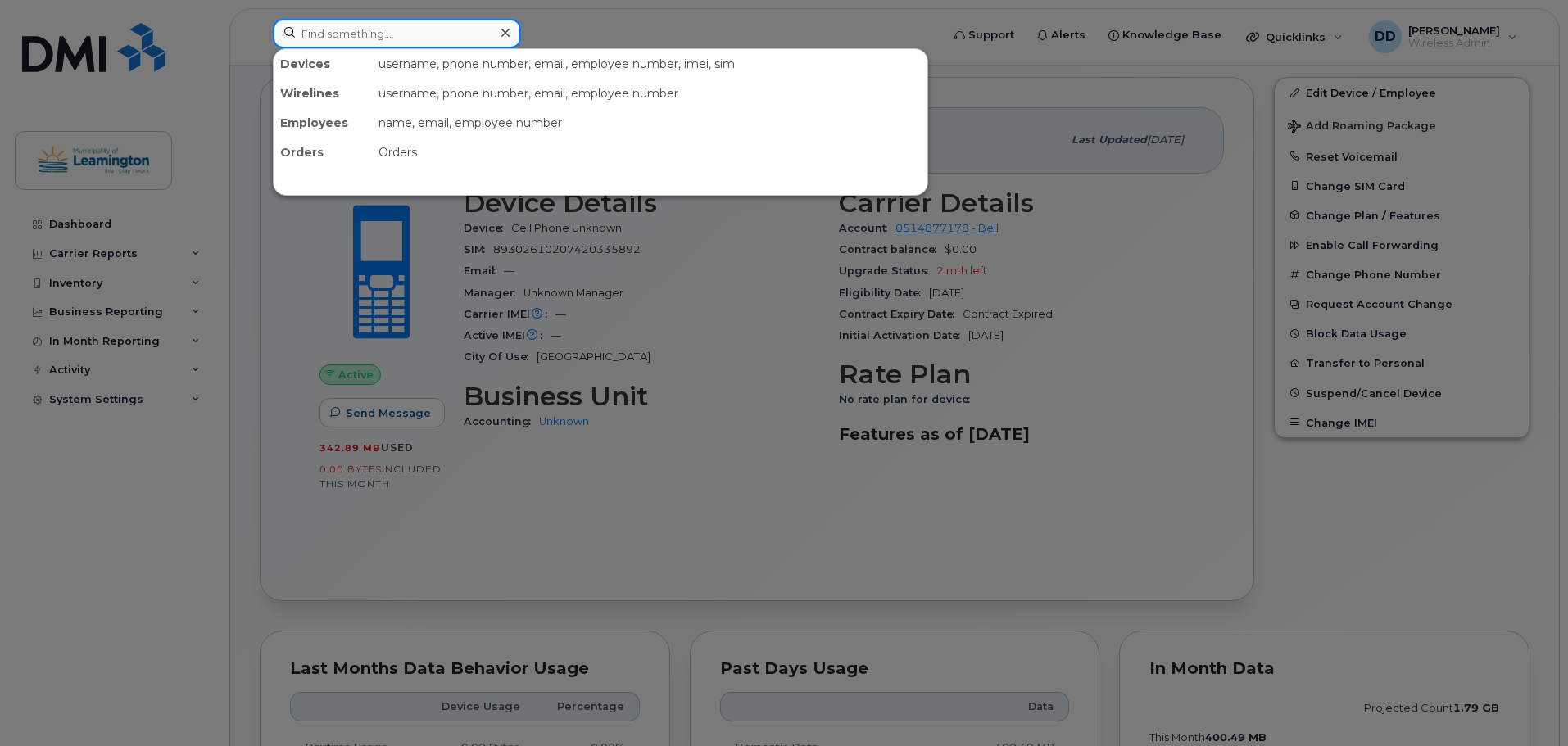
click at [363, 36] on input at bounding box center [397, 33] width 248 height 29
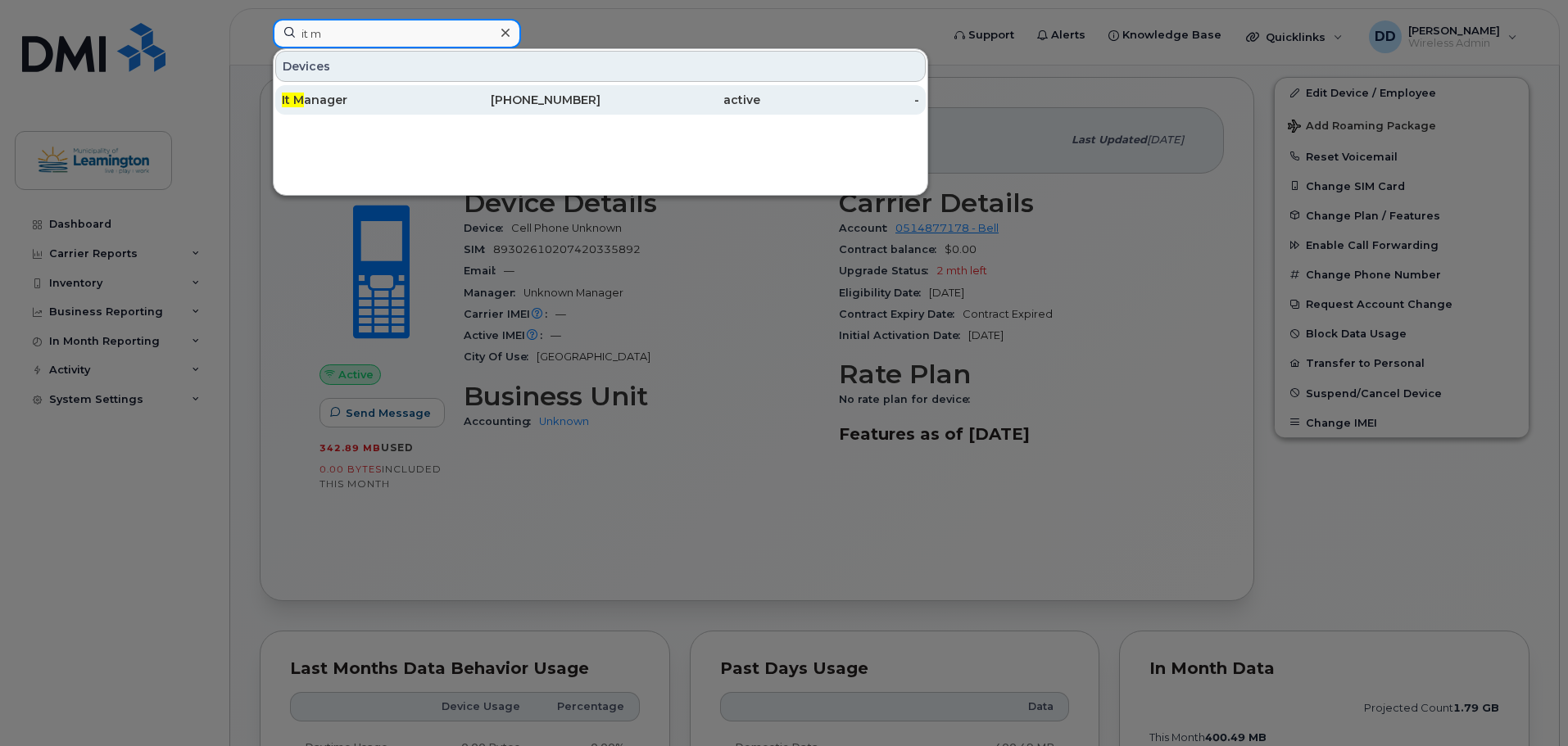
type input "it m"
click at [311, 98] on div "It M anager" at bounding box center [362, 100] width 160 height 16
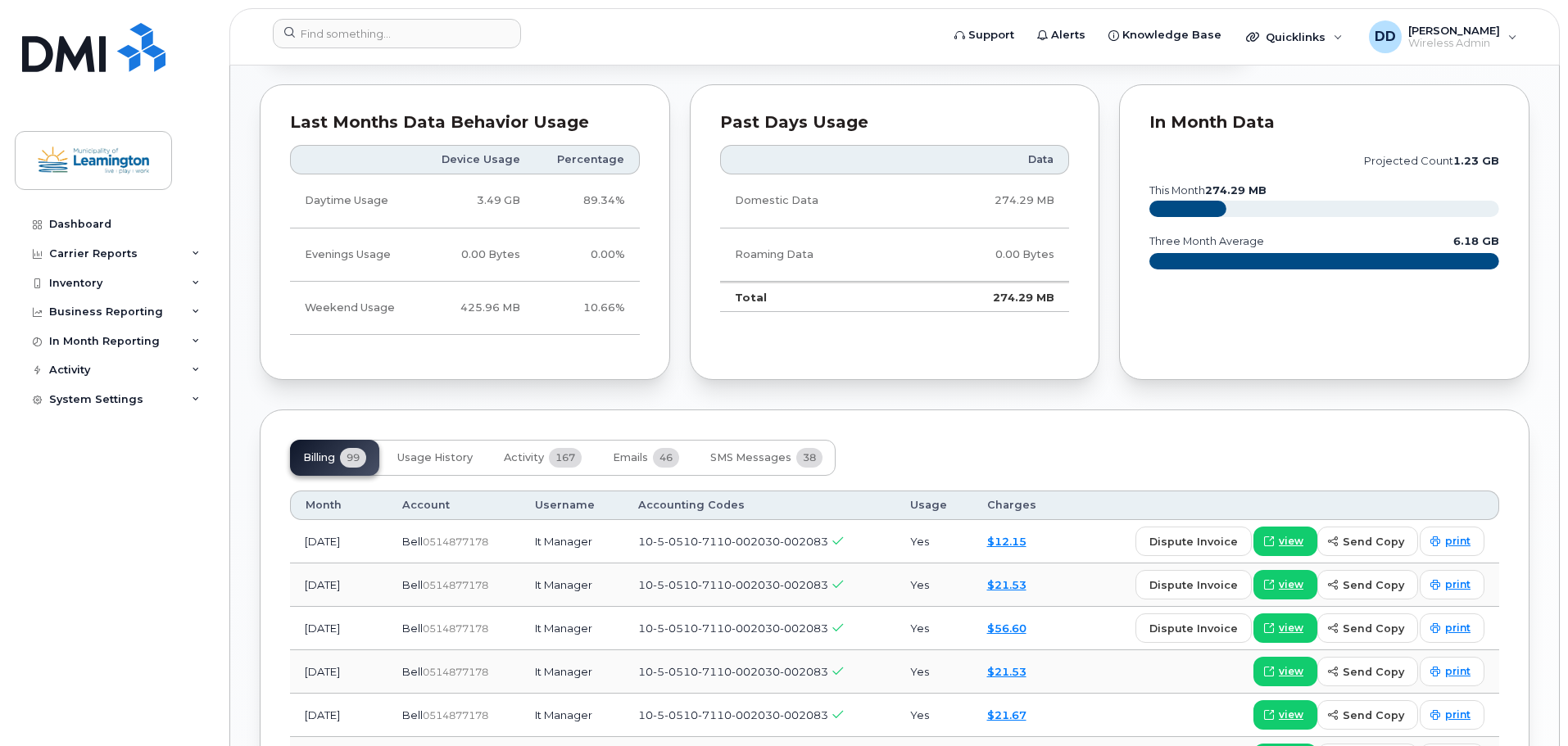
scroll to position [1064, 0]
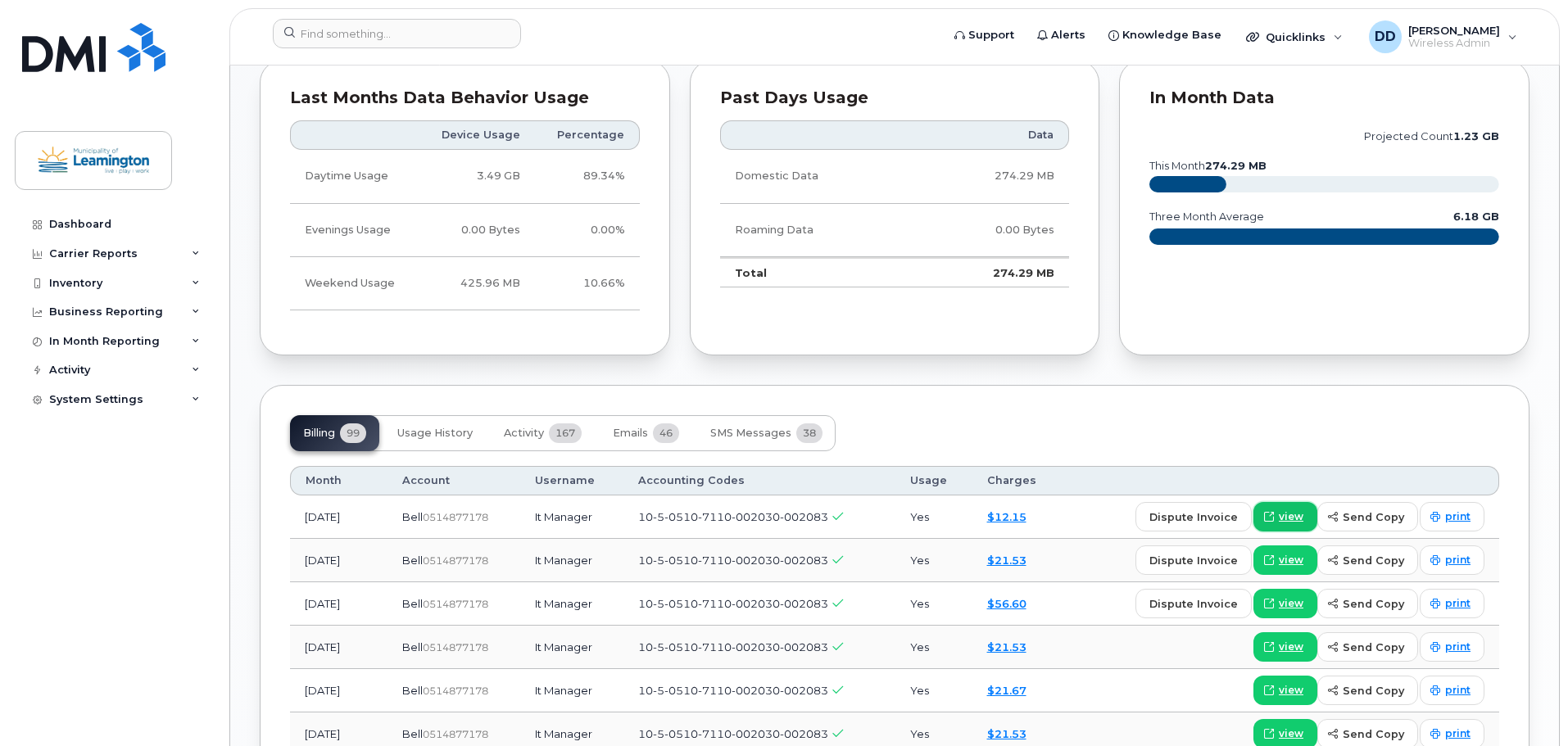
click at [1286, 517] on span "view" at bounding box center [1291, 516] width 25 height 15
click at [1012, 565] on link "$21.53" at bounding box center [1006, 560] width 40 height 13
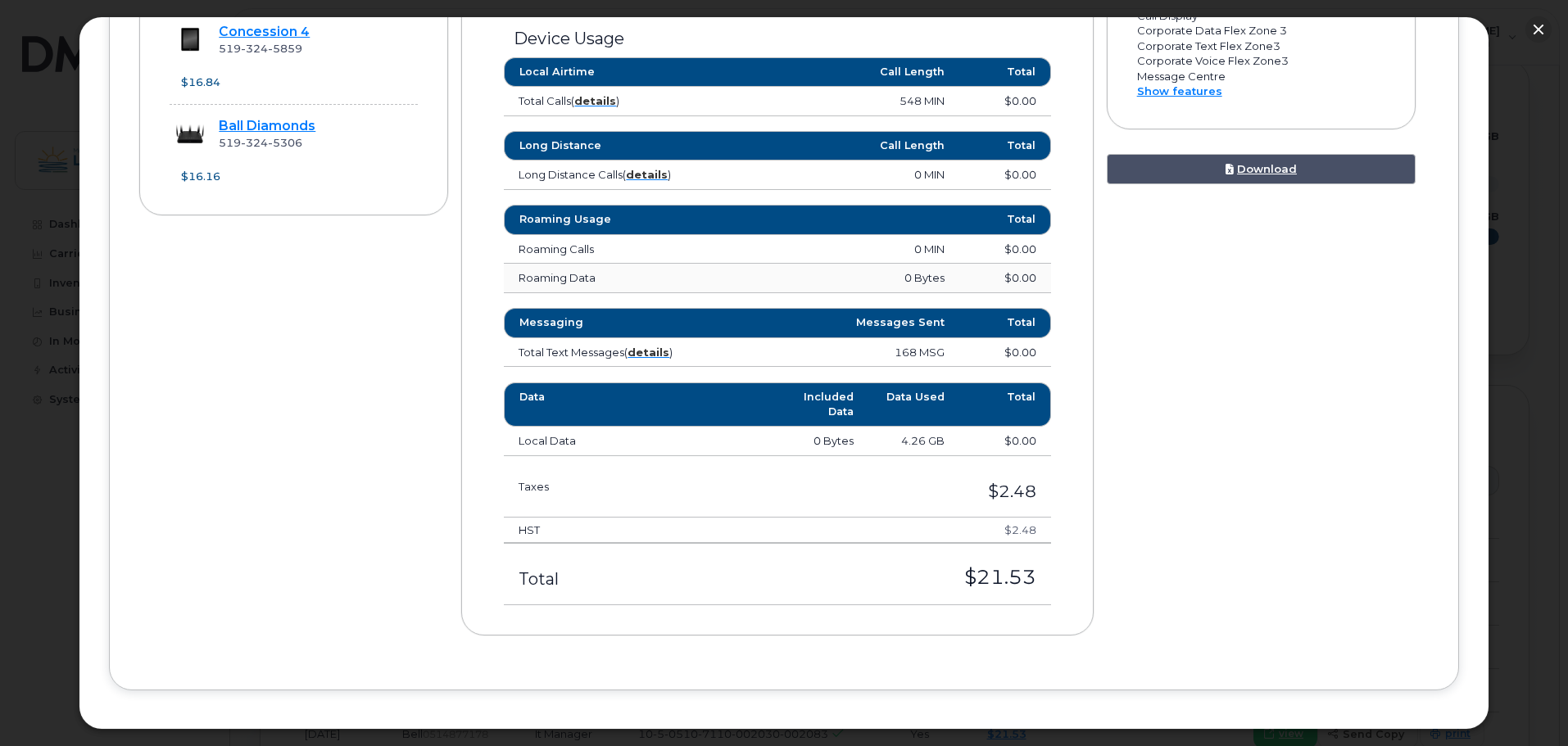
scroll to position [852, 0]
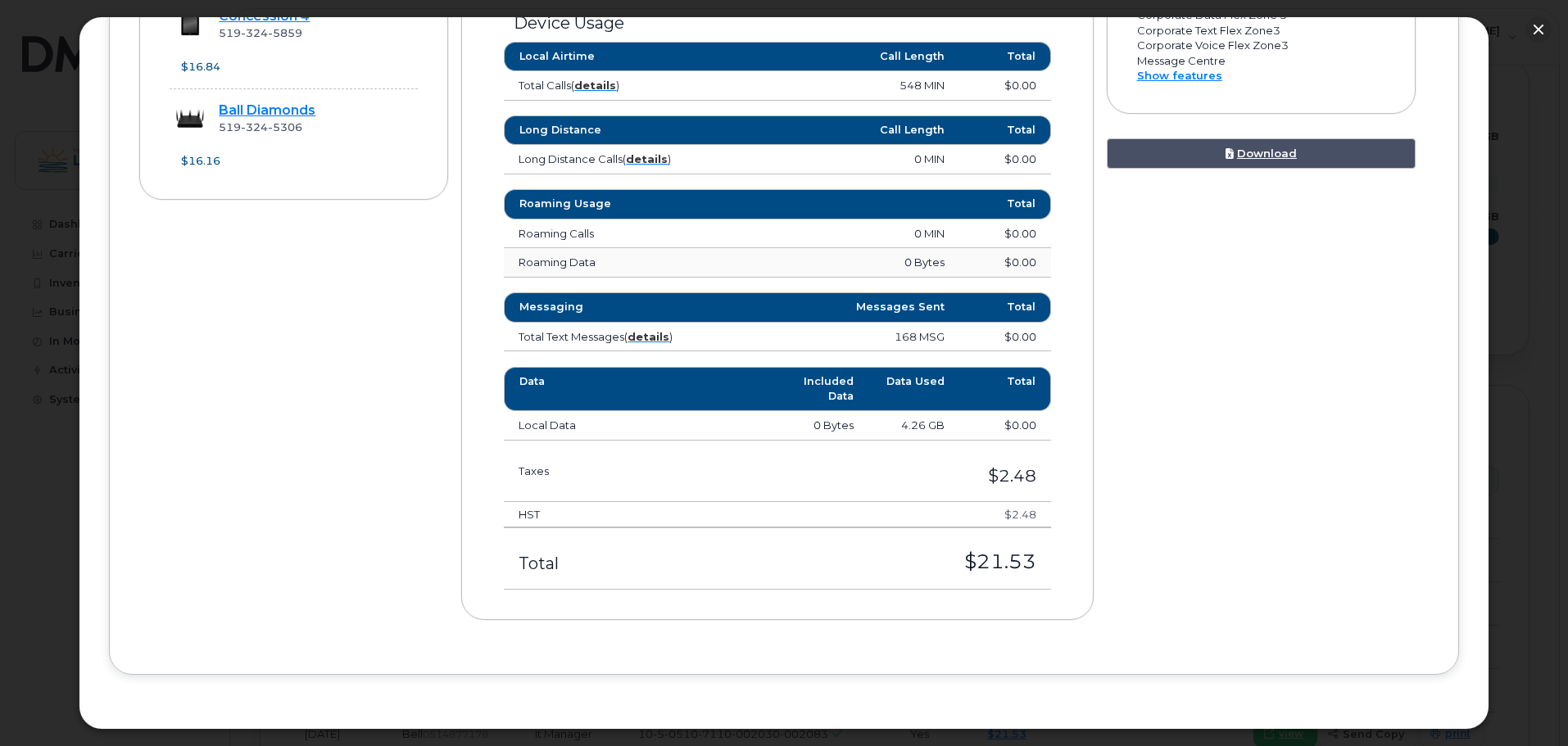
drag, startPoint x: 950, startPoint y: 561, endPoint x: 1030, endPoint y: 563, distance: 80.0
click at [1030, 563] on h3 "$21.53" at bounding box center [888, 561] width 295 height 21
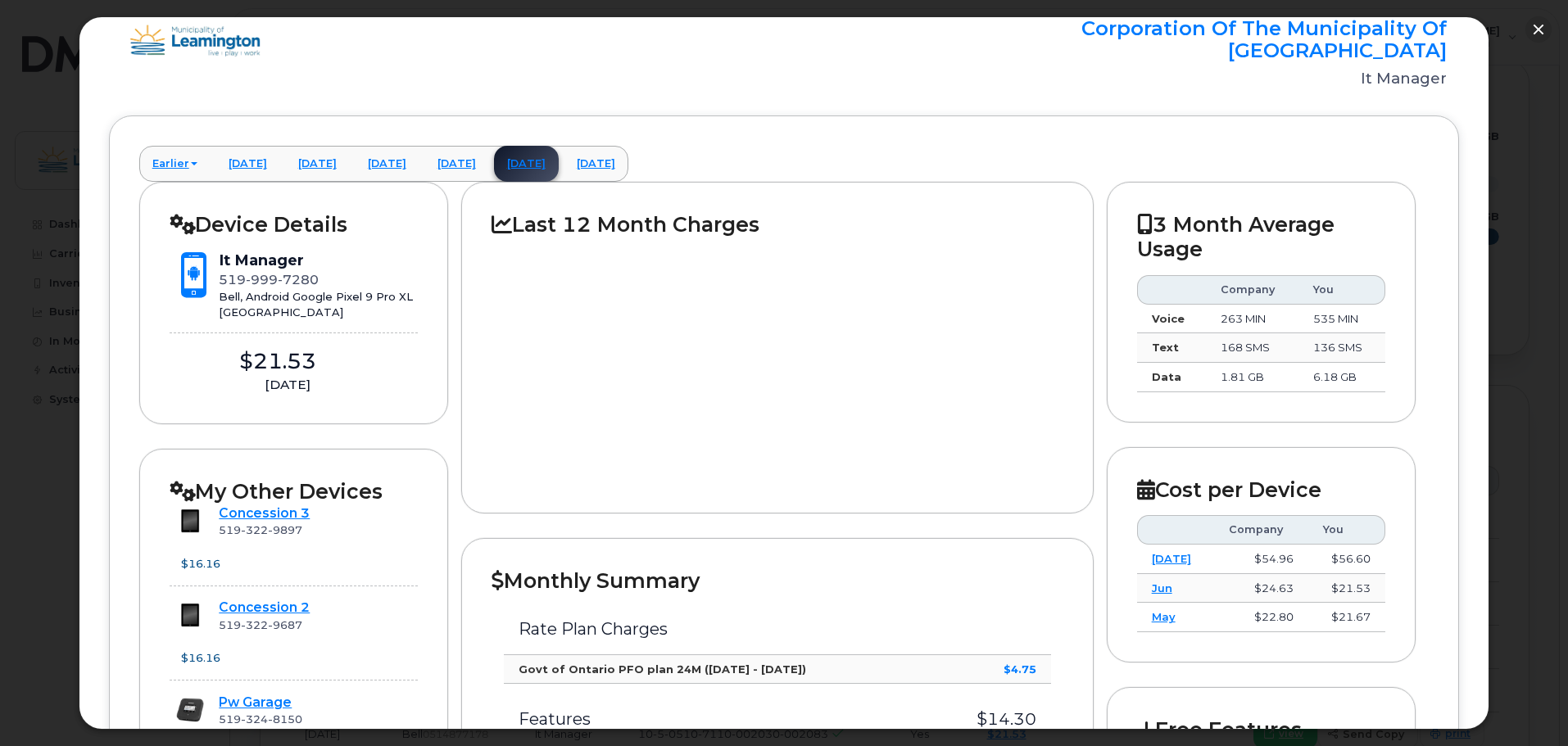
scroll to position [33, 0]
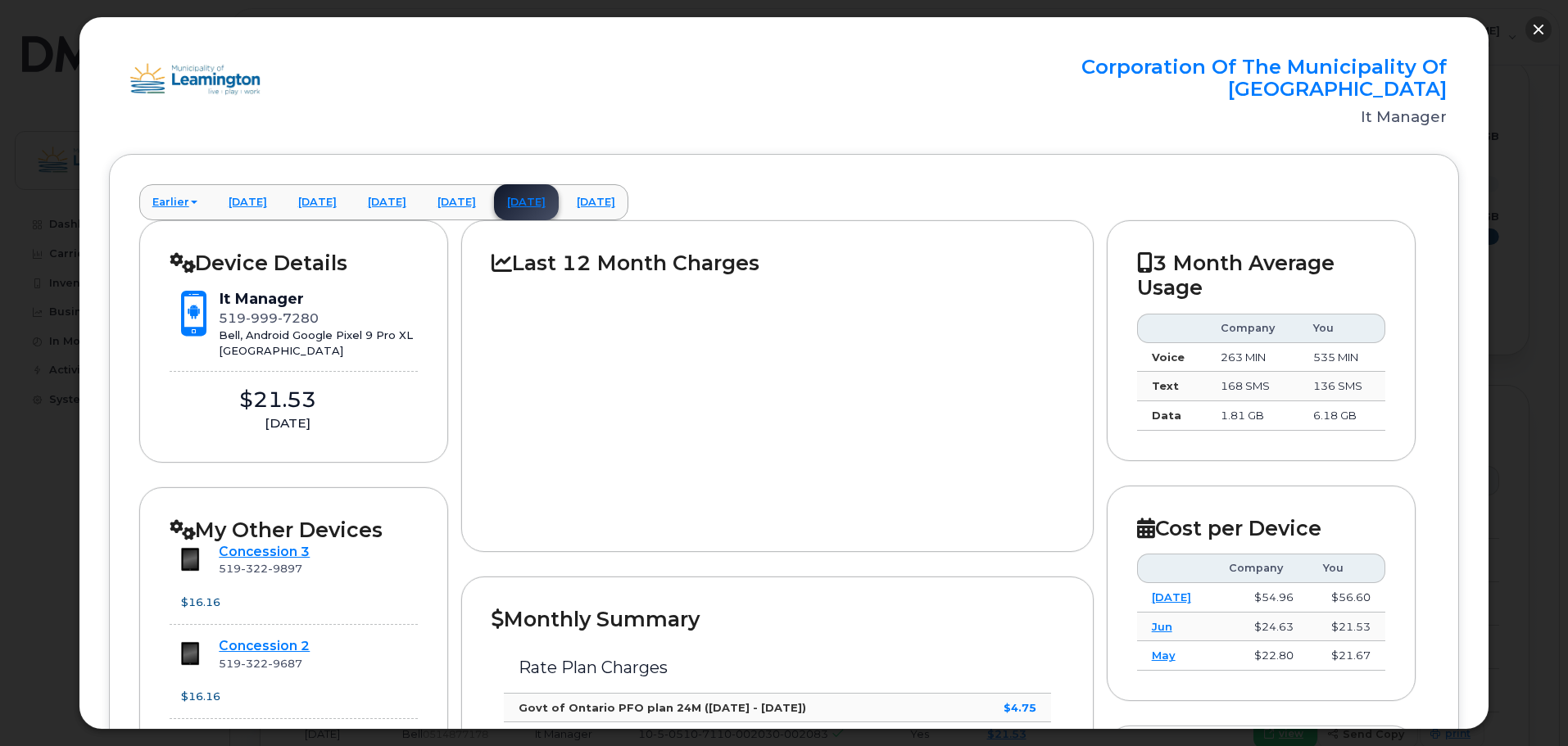
click at [1532, 27] on button "button" at bounding box center [1538, 29] width 27 height 27
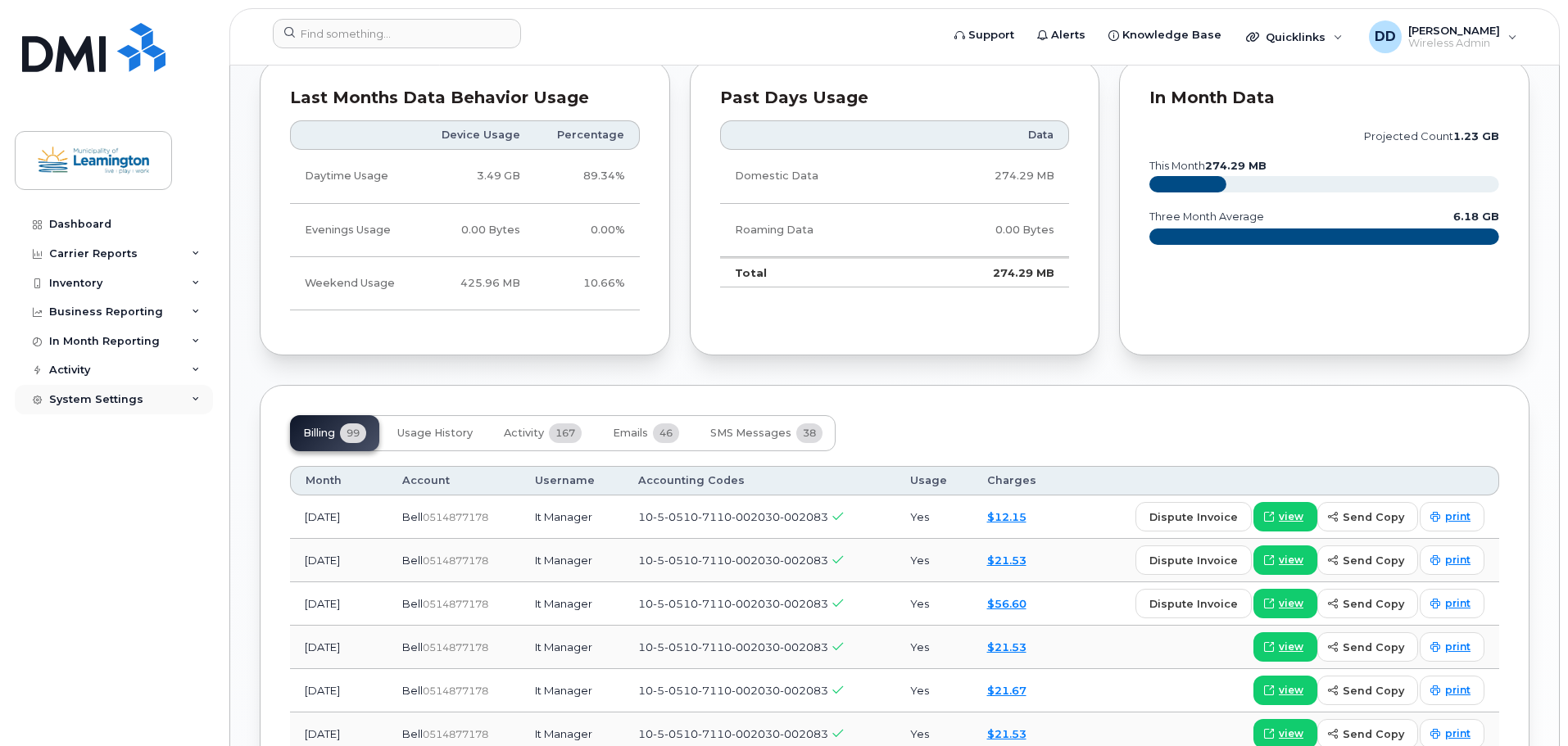
click at [96, 400] on div "System Settings" at bounding box center [96, 399] width 94 height 13
click at [201, 312] on div "Business Reporting" at bounding box center [113, 312] width 198 height 29
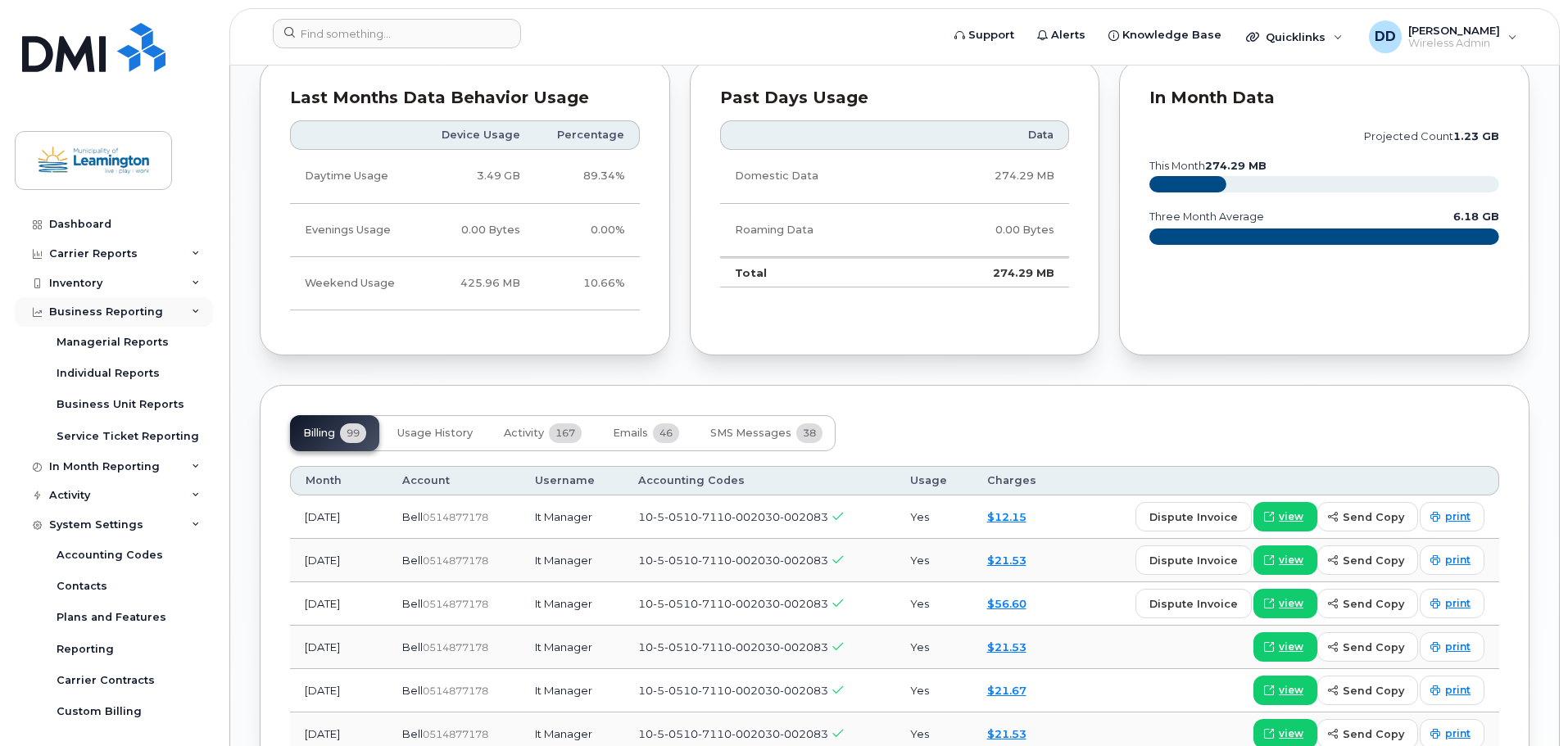
click at [201, 312] on div "Business Reporting" at bounding box center [113, 312] width 198 height 29
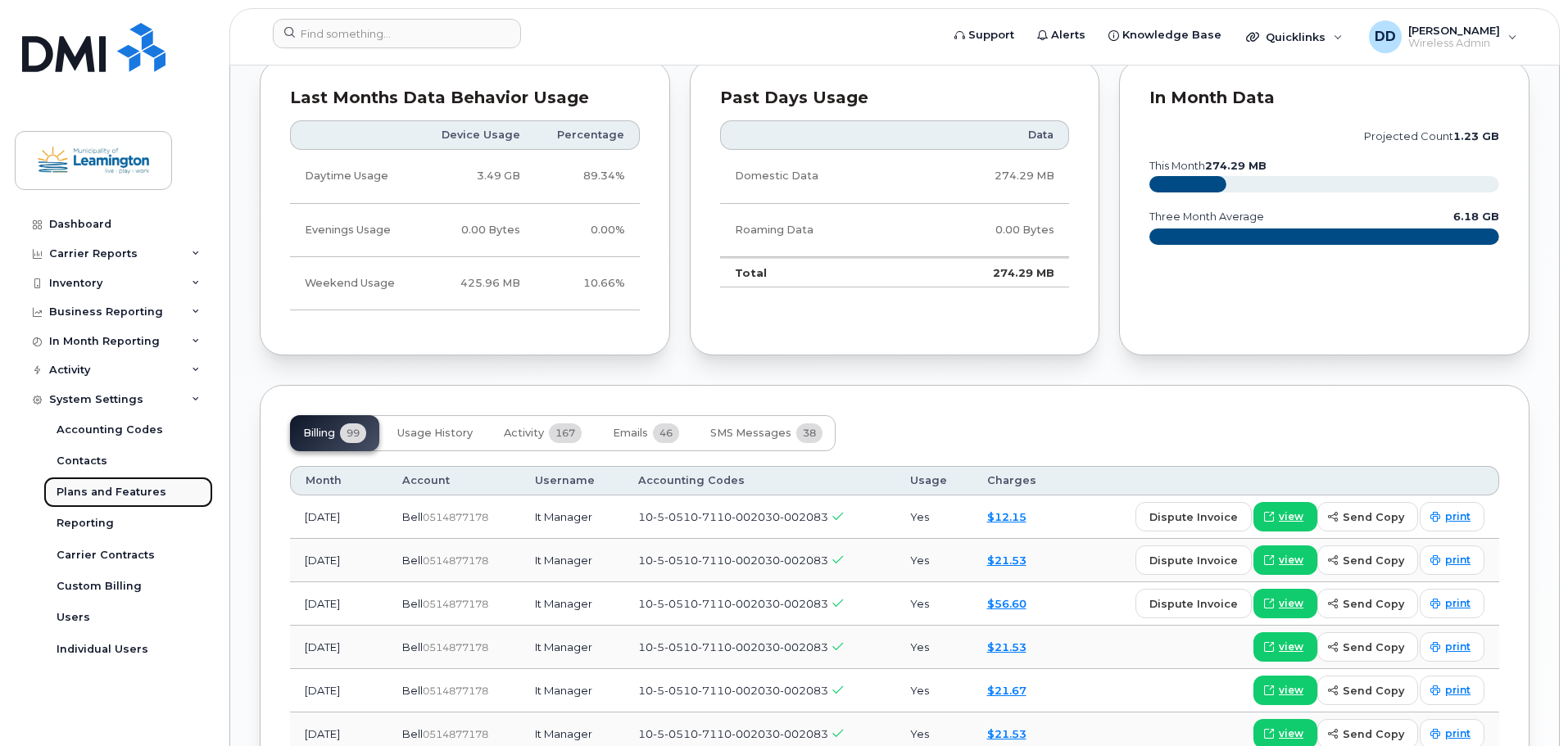
click at [95, 488] on div "Plans and Features" at bounding box center [112, 492] width 110 height 15
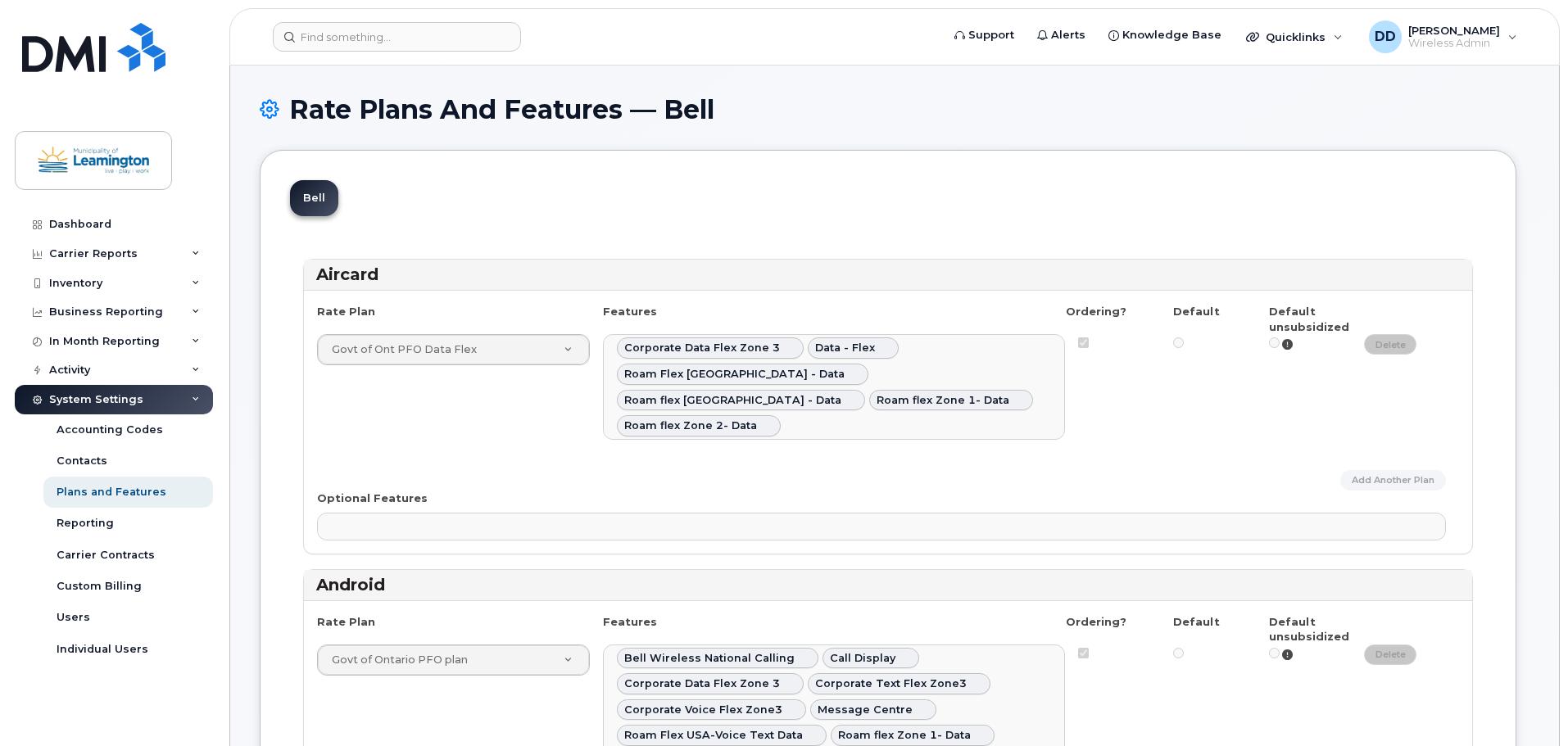
select select
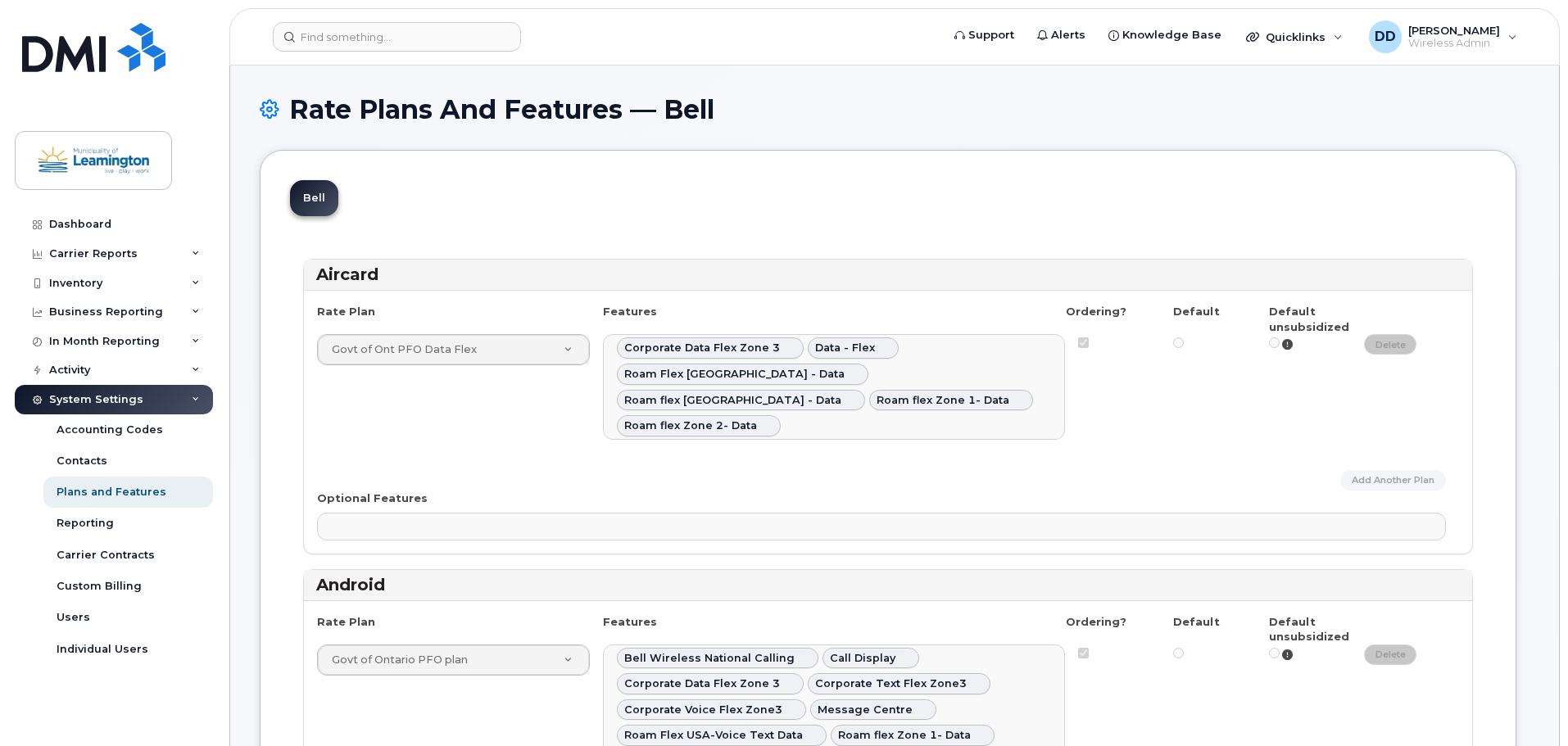
select select
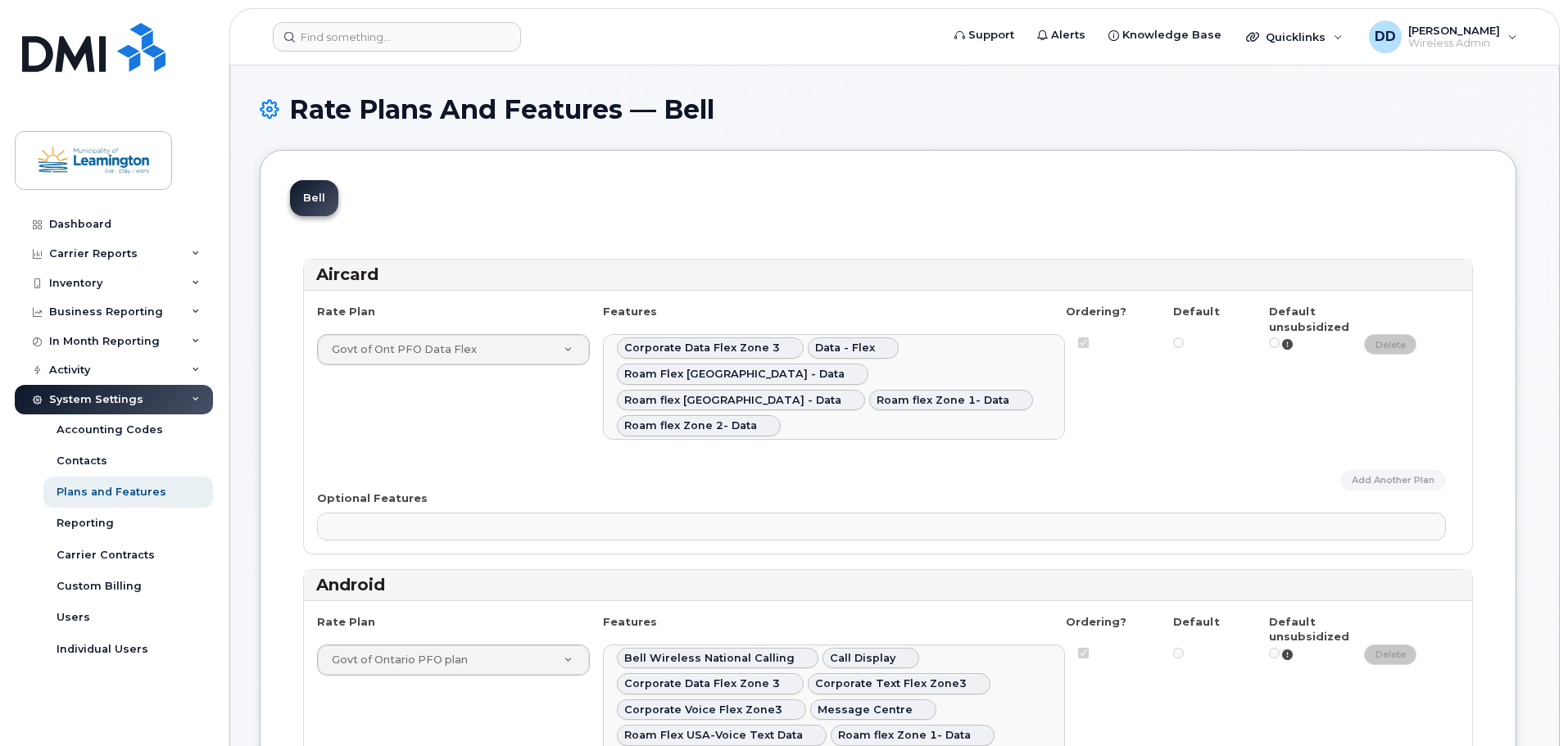
select select
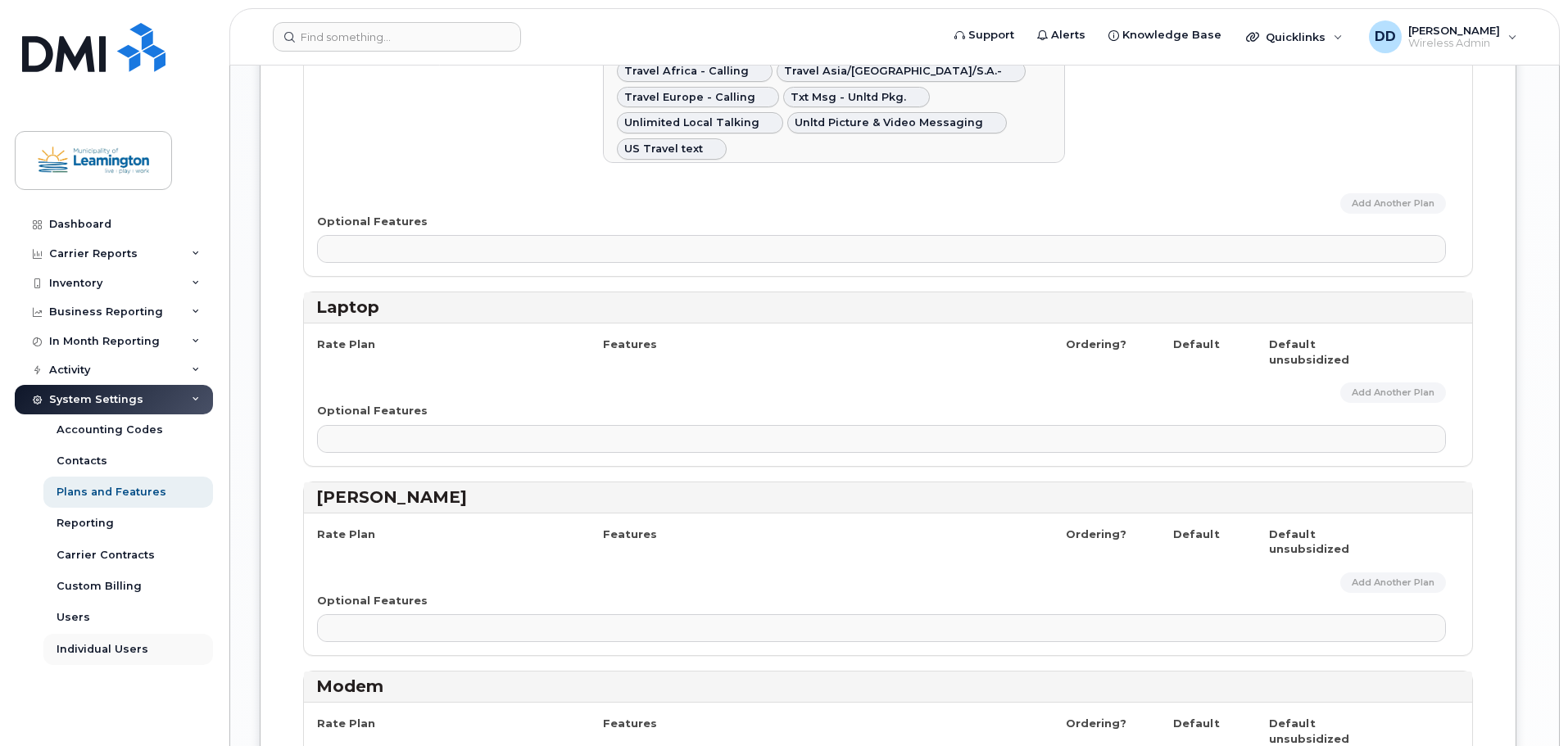
scroll to position [2620, 0]
click at [78, 623] on div "Users" at bounding box center [73, 617] width 33 height 15
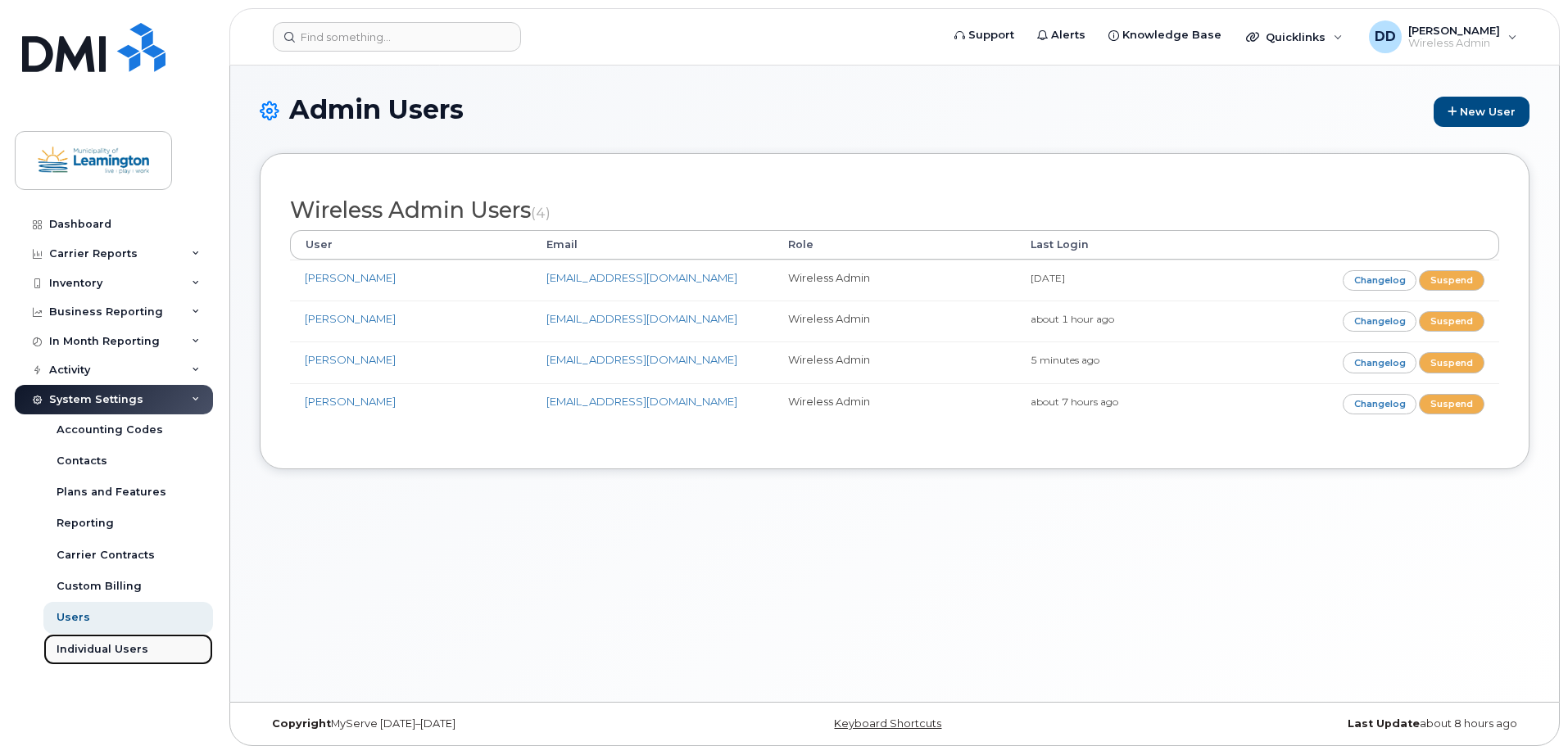
click at [102, 652] on div "Individual Users" at bounding box center [102, 649] width 92 height 15
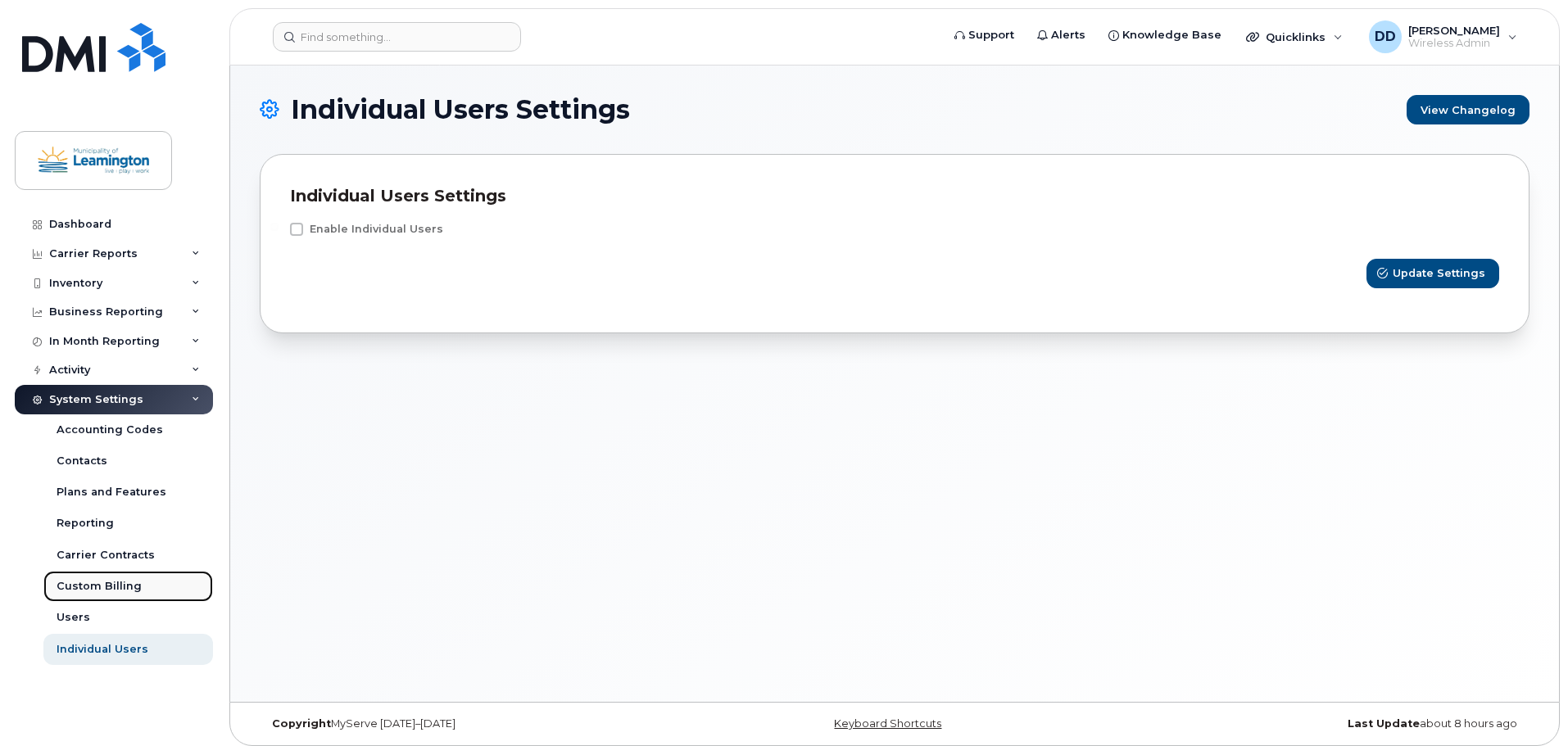
click at [97, 582] on div "Custom Billing" at bounding box center [99, 585] width 85 height 15
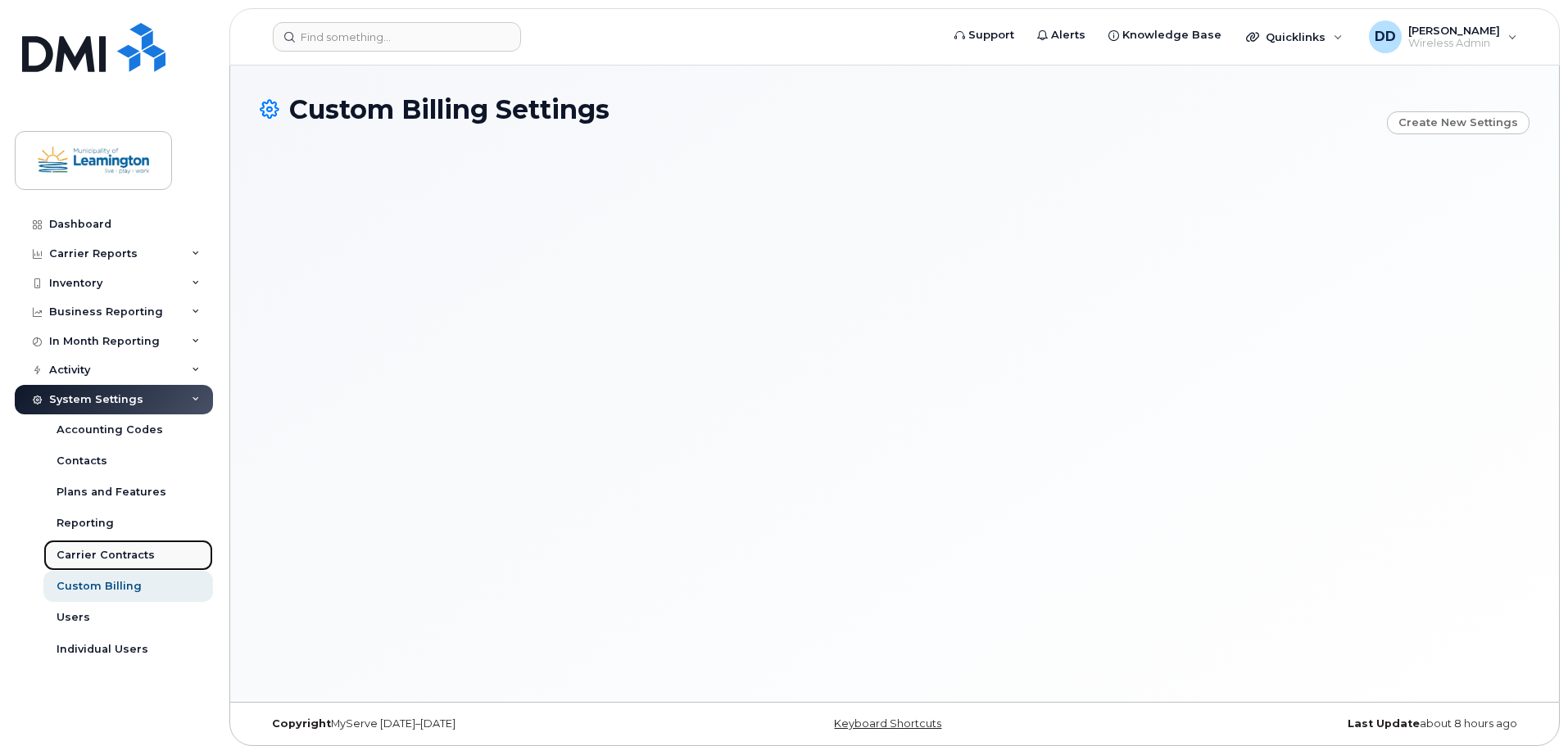
click at [114, 557] on div "Carrier Contracts" at bounding box center [106, 555] width 98 height 15
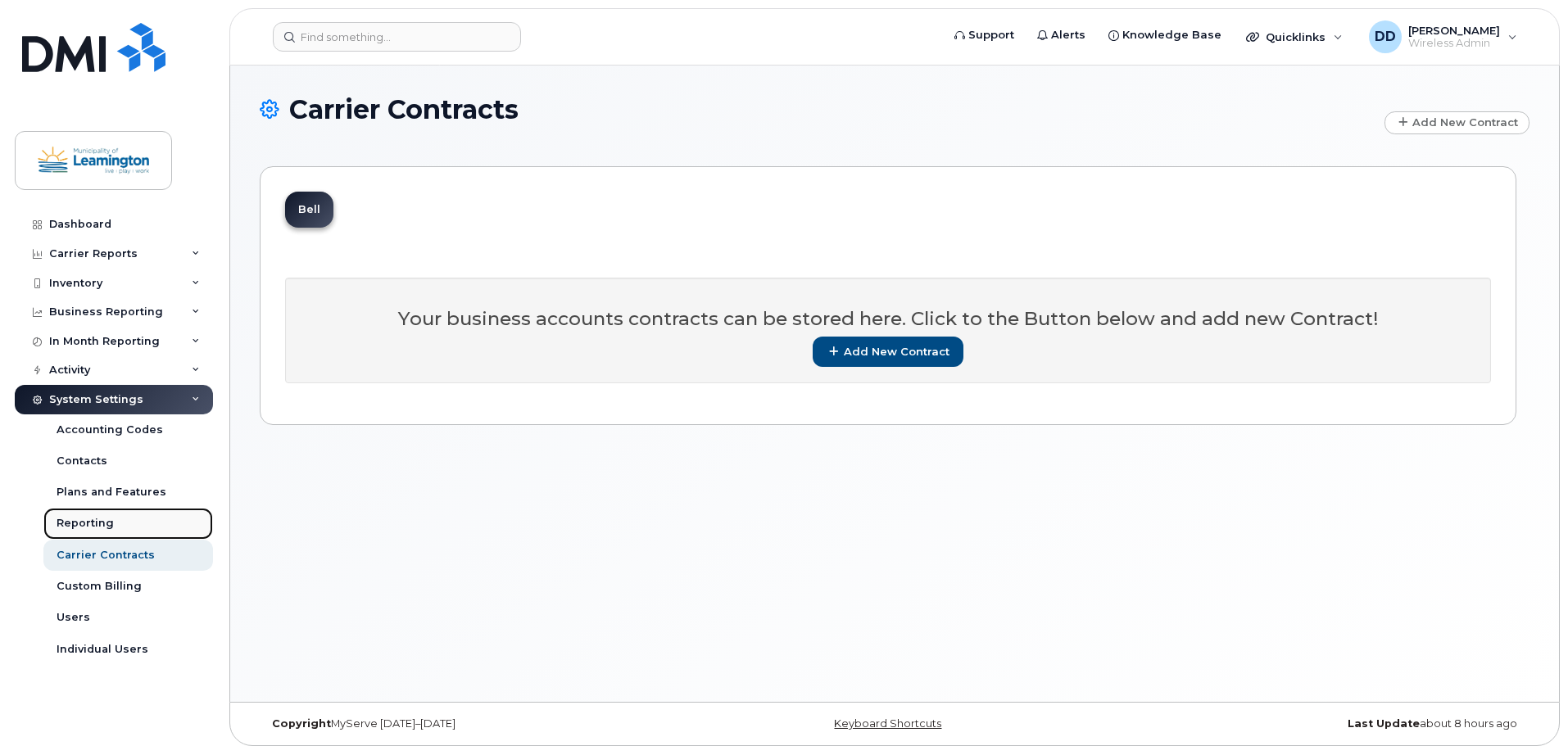
click at [89, 519] on div "Reporting" at bounding box center [85, 523] width 58 height 15
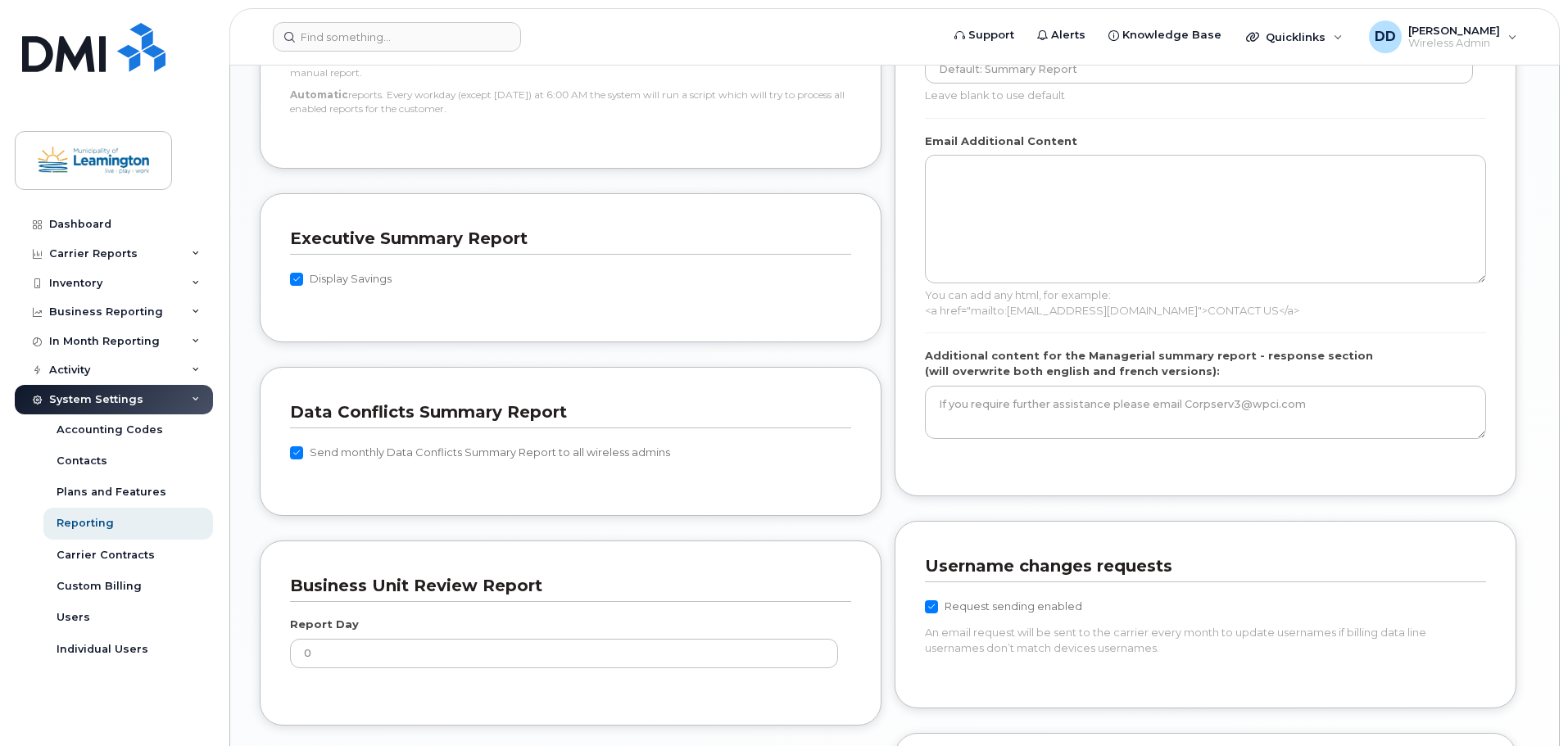
scroll to position [1064, 0]
